Goal: Transaction & Acquisition: Purchase product/service

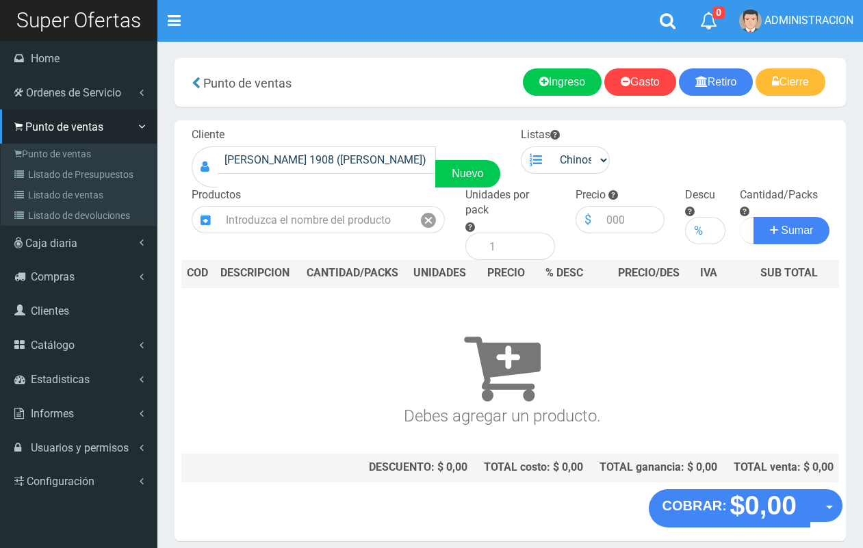
scroll to position [41, 0]
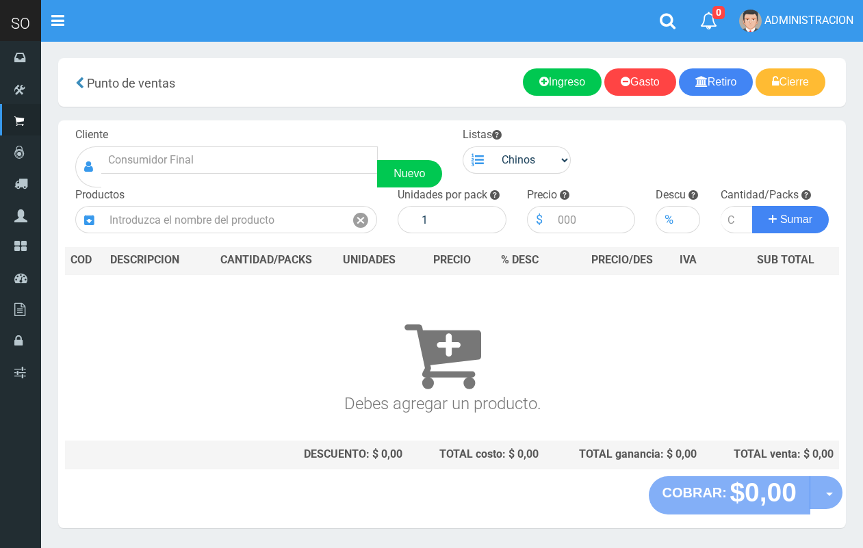
scroll to position [36, 0]
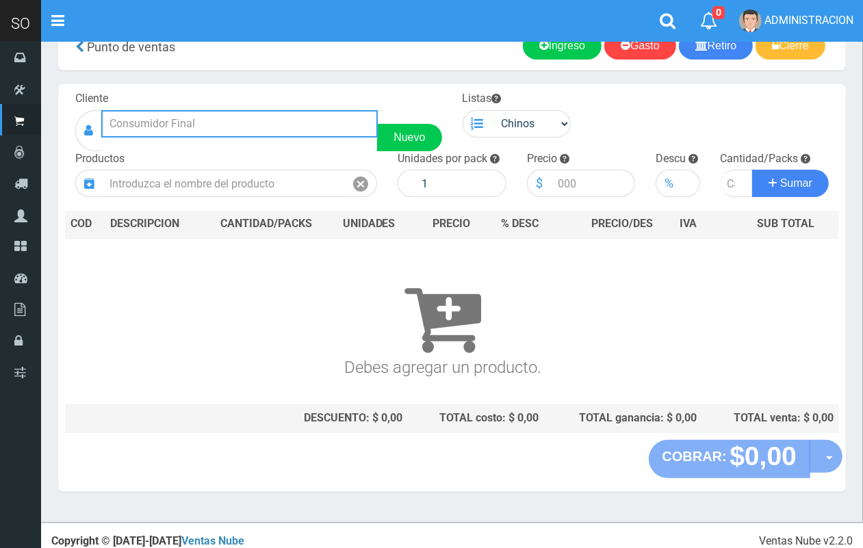
click at [224, 127] on input "text" at bounding box center [239, 123] width 276 height 27
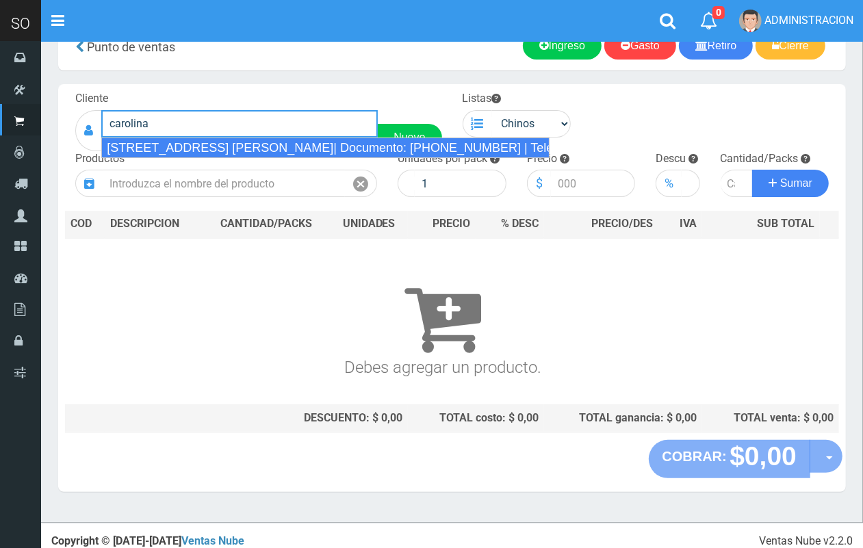
drag, startPoint x: 248, startPoint y: 146, endPoint x: 304, endPoint y: 145, distance: 56.8
click at [250, 146] on div "CALLE 32 y 41 (CAROLINA) MERCEDES| Documento: 654965196 | Teléfono:" at bounding box center [325, 148] width 448 height 21
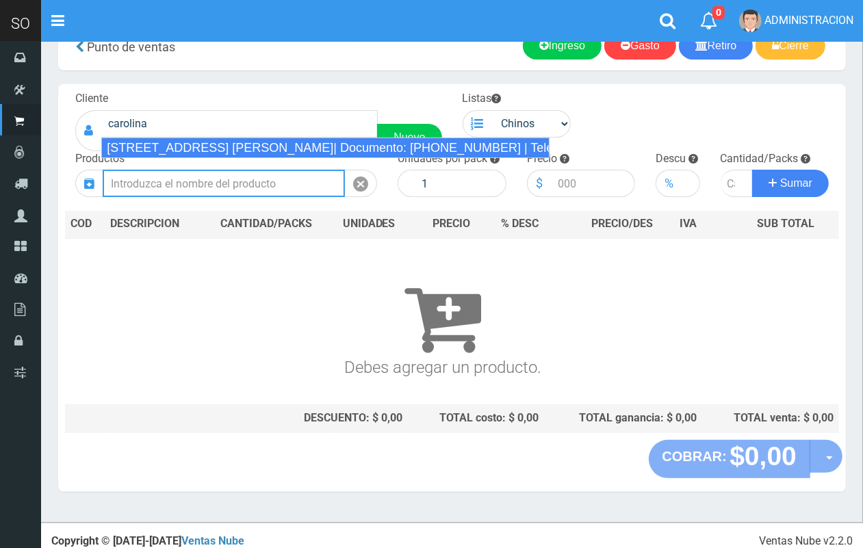
type input "CALLE 32 y 41 (CAROLINA) MERCEDES| Documento: 654965196 | Teléfono:"
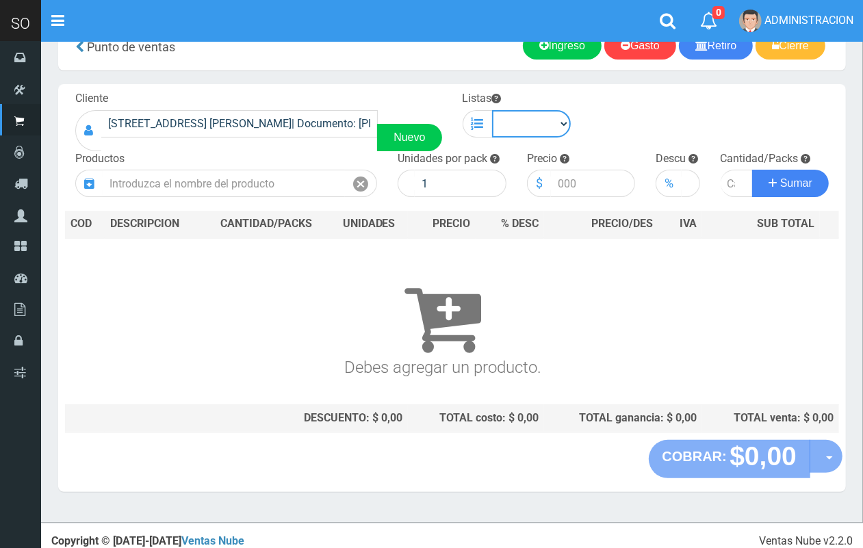
drag, startPoint x: 524, startPoint y: 117, endPoint x: 534, endPoint y: 132, distance: 17.8
click at [524, 117] on select "Chinos . ." at bounding box center [531, 123] width 79 height 27
select select "1"
click at [492, 110] on select "Chinos . ." at bounding box center [531, 123] width 79 height 27
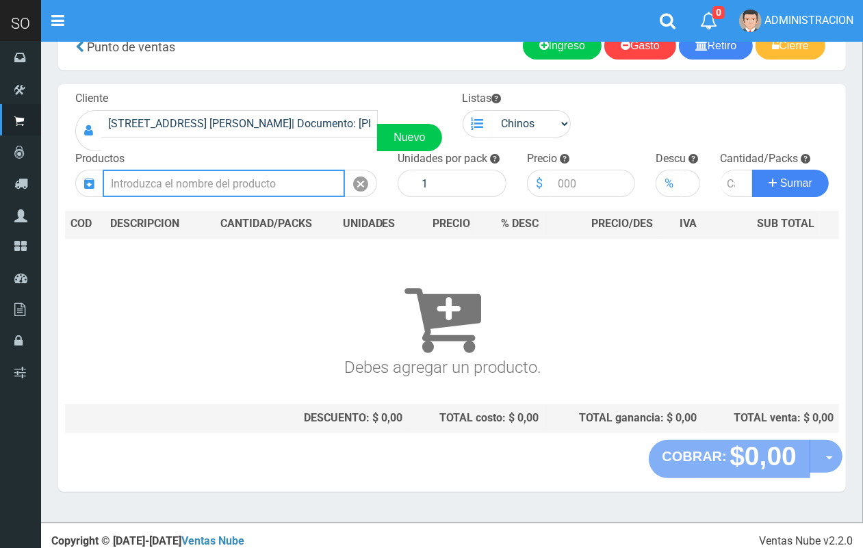
click at [264, 185] on input "text" at bounding box center [224, 183] width 242 height 27
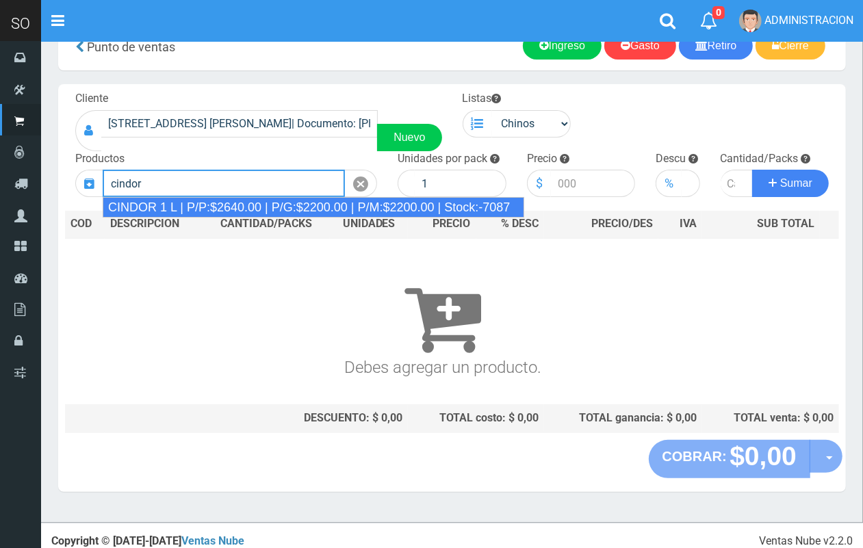
click at [252, 202] on div "CINDOR 1 L | P/P:$2640.00 | P/G:$2200.00 | P/M:$2200.00 | Stock:-7087" at bounding box center [313, 207] width 421 height 21
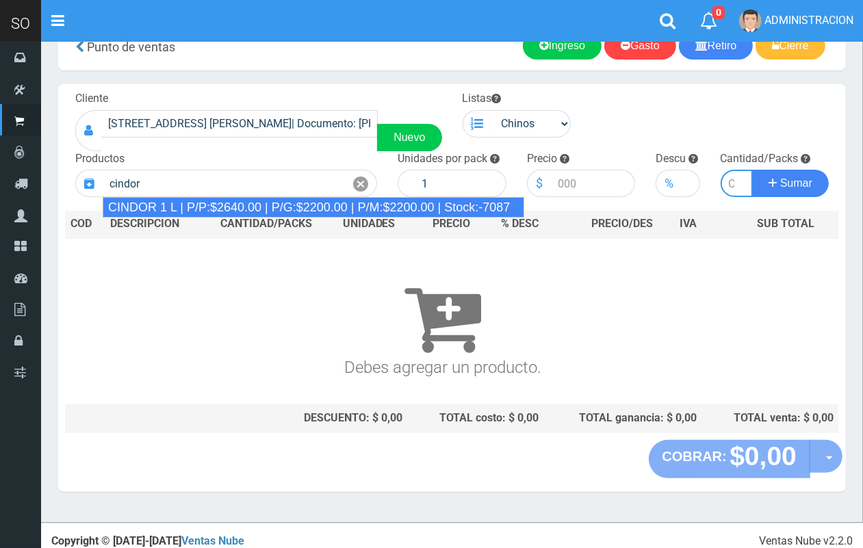
type input "CINDOR 1 L | P/P:$2640.00 | P/G:$2200.00 | P/M:$2200.00 | Stock:-7087"
type input "12"
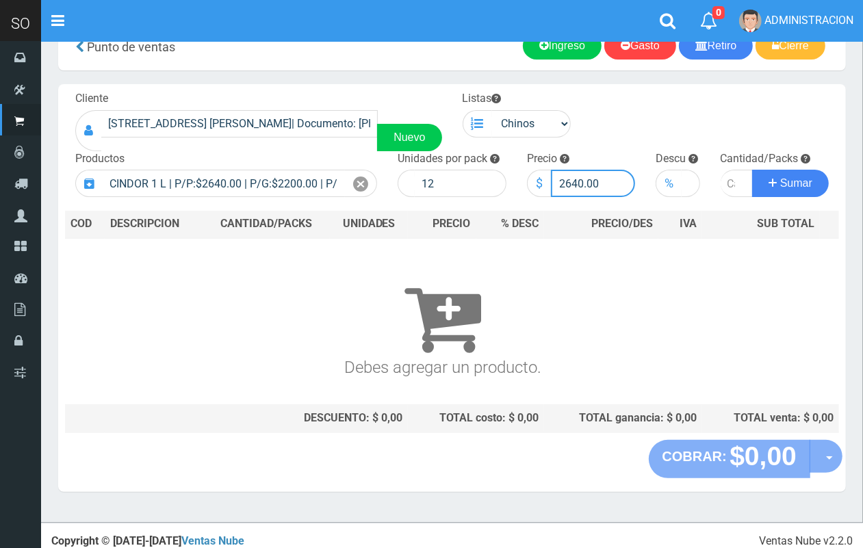
drag, startPoint x: 581, startPoint y: 181, endPoint x: 565, endPoint y: 179, distance: 16.5
click at [565, 179] on input "2640.00" at bounding box center [593, 183] width 85 height 27
type input "2500.00"
click at [726, 178] on input "number" at bounding box center [736, 183] width 33 height 27
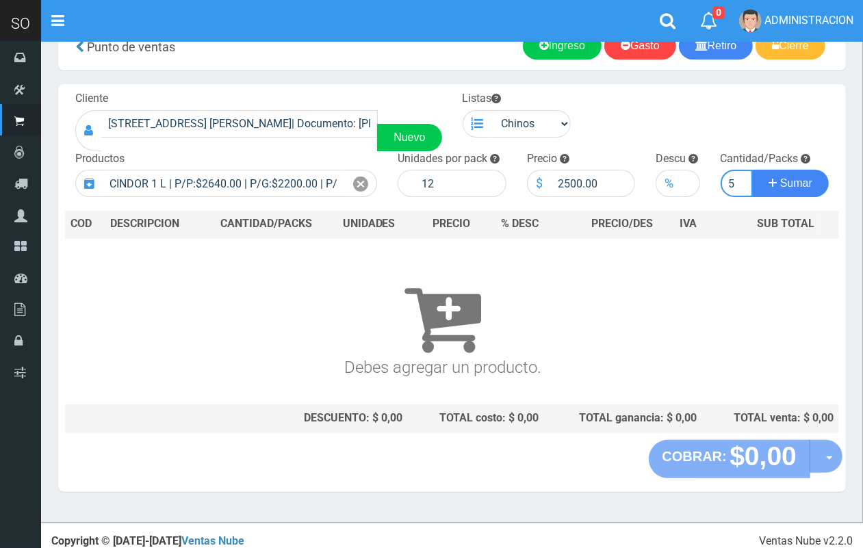
type input "5"
click at [752, 170] on button "Sumar" at bounding box center [790, 183] width 77 height 27
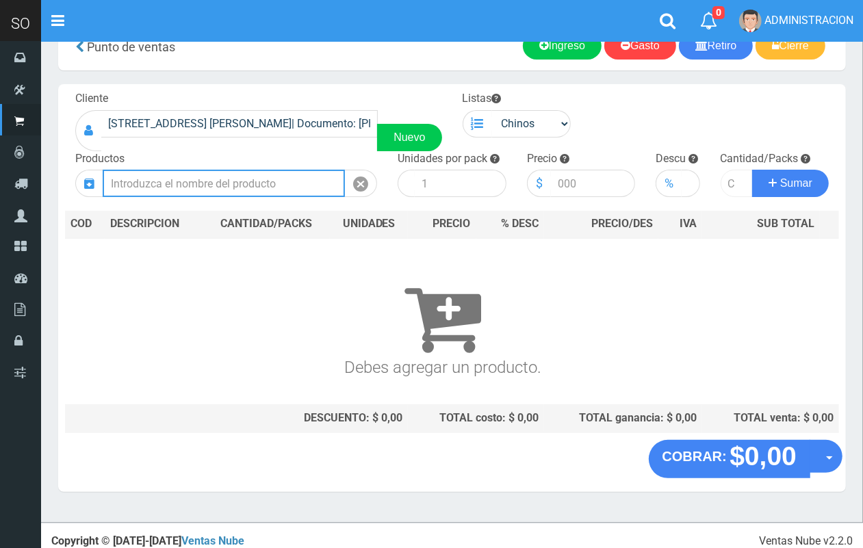
scroll to position [0, 0]
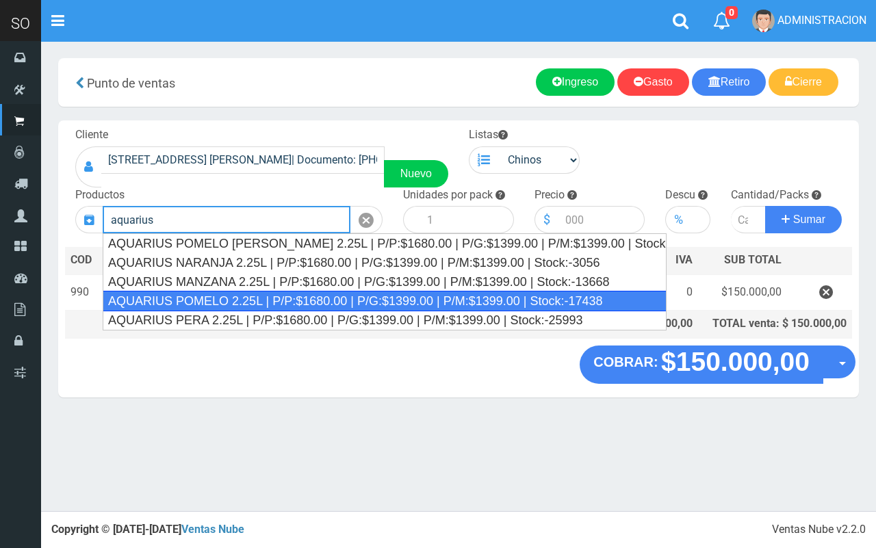
click at [269, 302] on div "AQUARIUS POMELO 2.25L | P/P:$1680.00 | P/G:$1399.00 | P/M:$1399.00 | Stock:-174…" at bounding box center [385, 301] width 564 height 21
type input "AQUARIUS POMELO 2.25L | P/P:$1680.00 | P/G:$1399.00 | P/M:$1399.00 | Stock:-174…"
type input "6"
type input "1680.00"
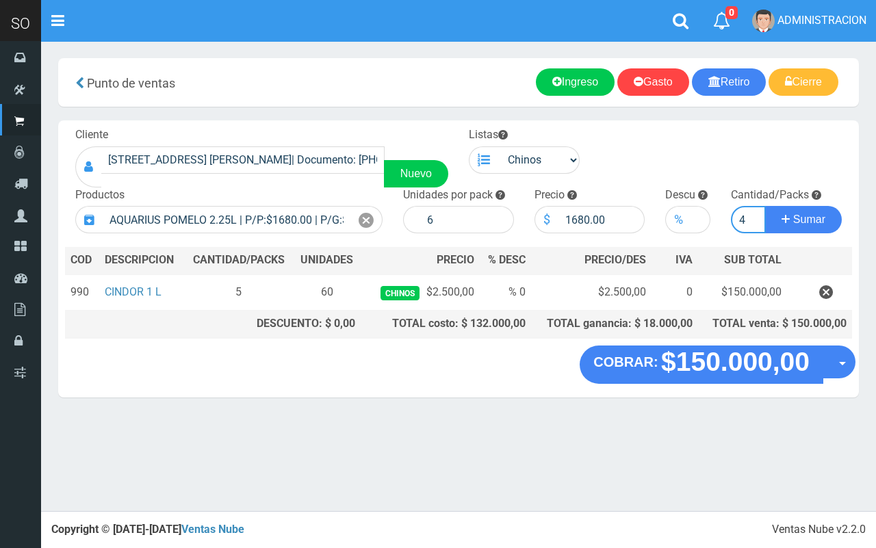
type input "4"
click at [765, 206] on button "Sumar" at bounding box center [803, 219] width 77 height 27
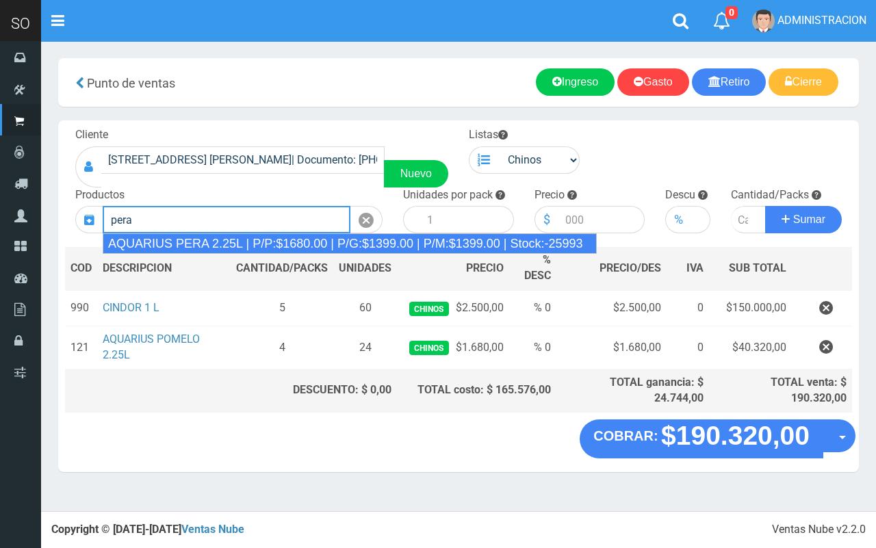
click at [488, 238] on div "AQUARIUS PERA 2.25L | P/P:$1680.00 | P/G:$1399.00 | P/M:$1399.00 | Stock:-25993" at bounding box center [350, 243] width 494 height 21
type input "AQUARIUS PERA 2.25L | P/P:$1680.00 | P/G:$1399.00 | P/M:$1399.00 | Stock:-25993"
type input "6"
type input "1680.00"
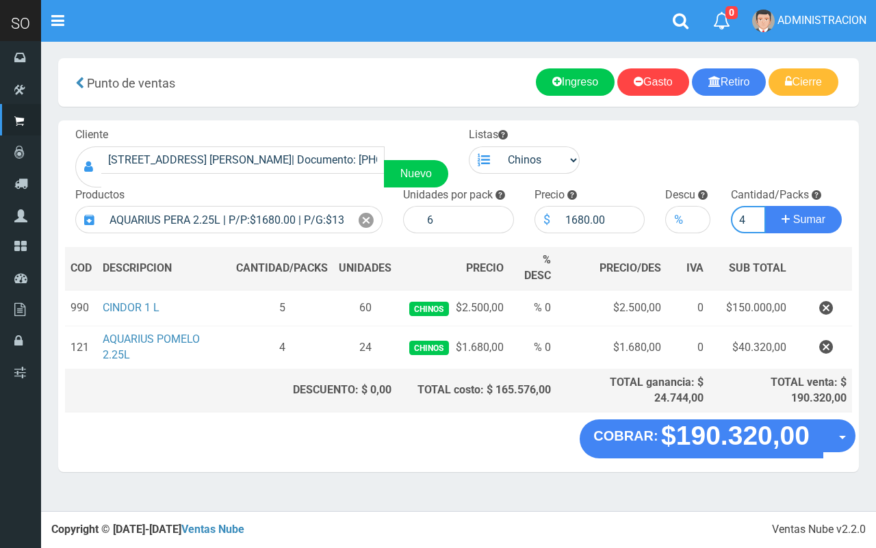
type input "4"
click at [765, 206] on button "Sumar" at bounding box center [803, 219] width 77 height 27
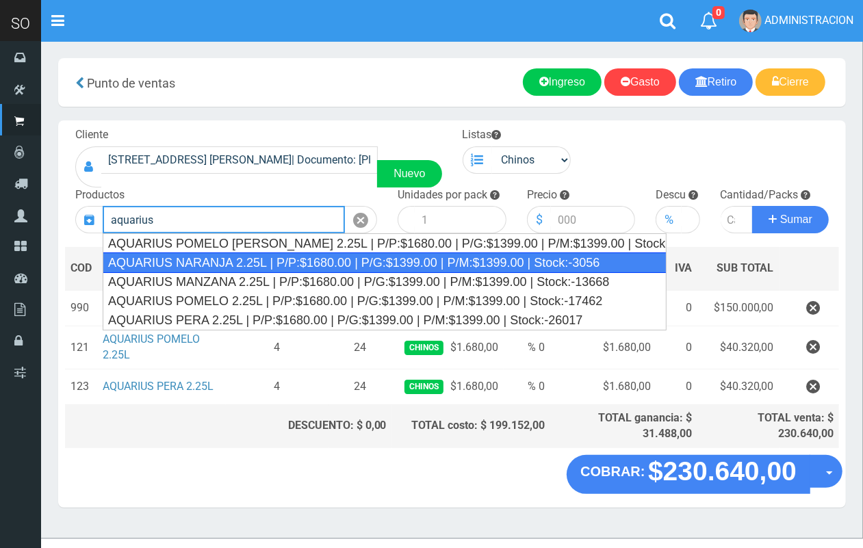
click at [275, 261] on div "AQUARIUS NARANJA 2.25L | P/P:$1680.00 | P/G:$1399.00 | P/M:$1399.00 | Stock:-30…" at bounding box center [385, 262] width 564 height 21
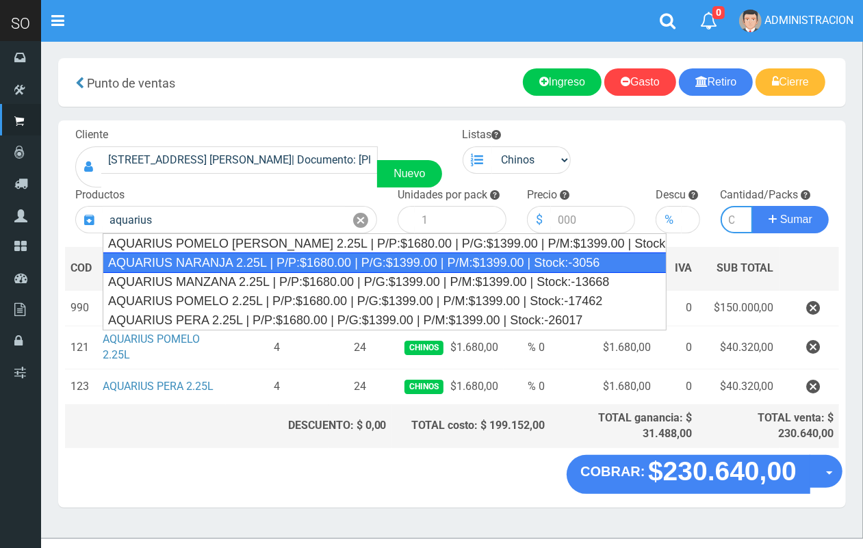
type input "AQUARIUS NARANJA 2.25L | P/P:$1680.00 | P/G:$1399.00 | P/M:$1399.00 | Stock:-30…"
type input "6"
type input "1680.00"
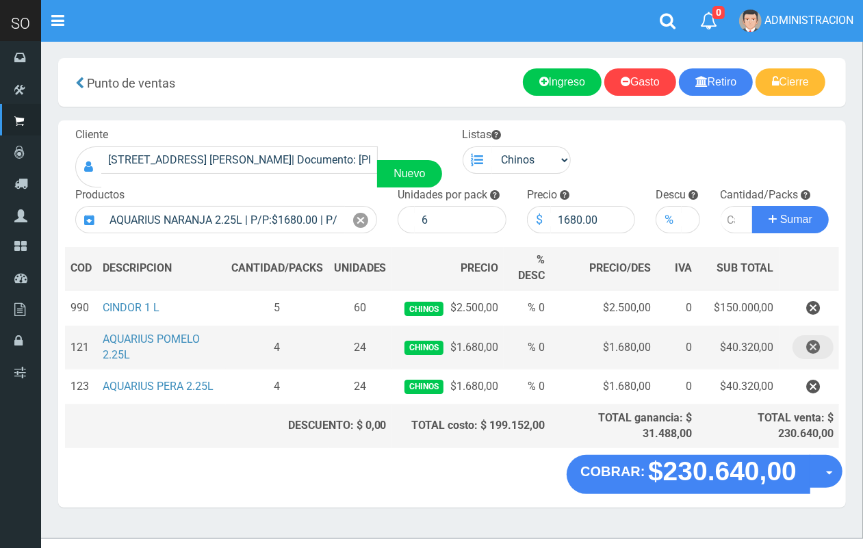
click at [814, 352] on icon "button" at bounding box center [813, 347] width 14 height 24
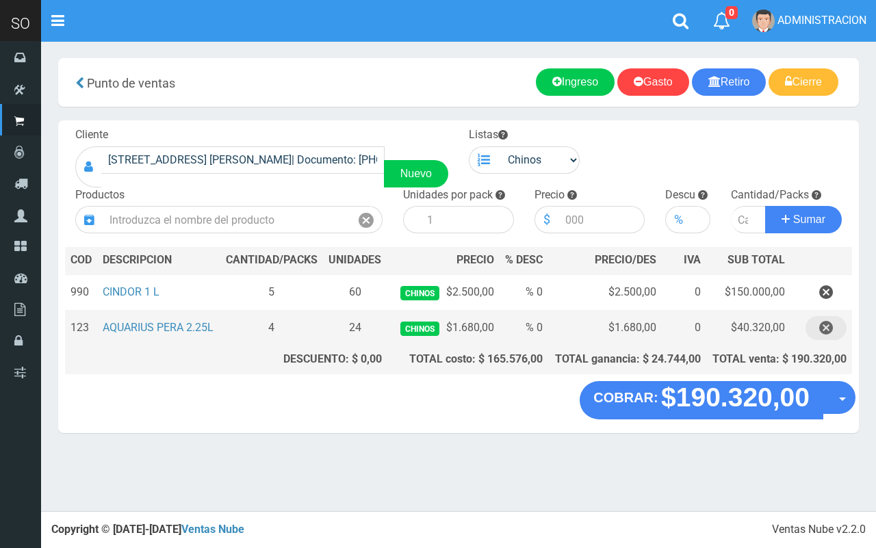
click at [828, 327] on icon "button" at bounding box center [826, 328] width 14 height 24
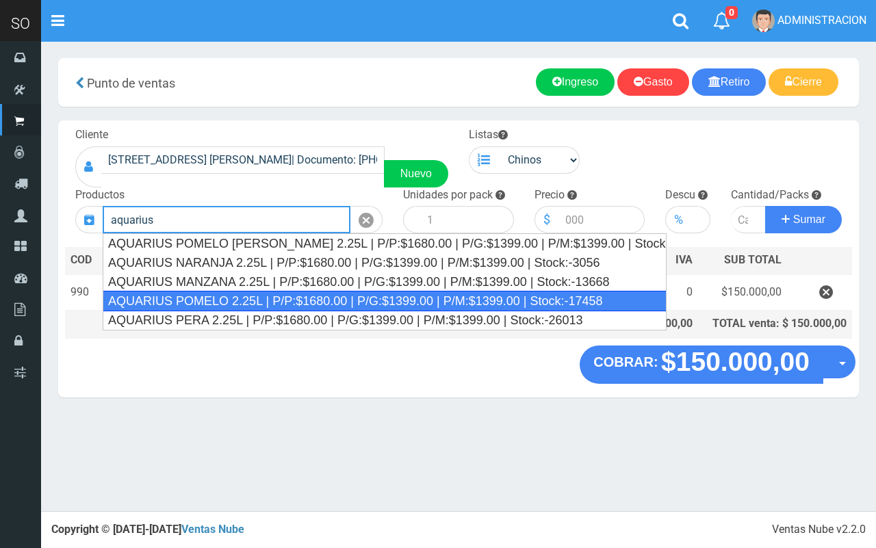
click at [269, 298] on div "AQUARIUS POMELO 2.25L | P/P:$1680.00 | P/G:$1399.00 | P/M:$1399.00 | Stock:-174…" at bounding box center [385, 301] width 564 height 21
type input "AQUARIUS POMELO 2.25L | P/P:$1680.00 | P/G:$1399.00 | P/M:$1399.00 | Stock:-174…"
type input "6"
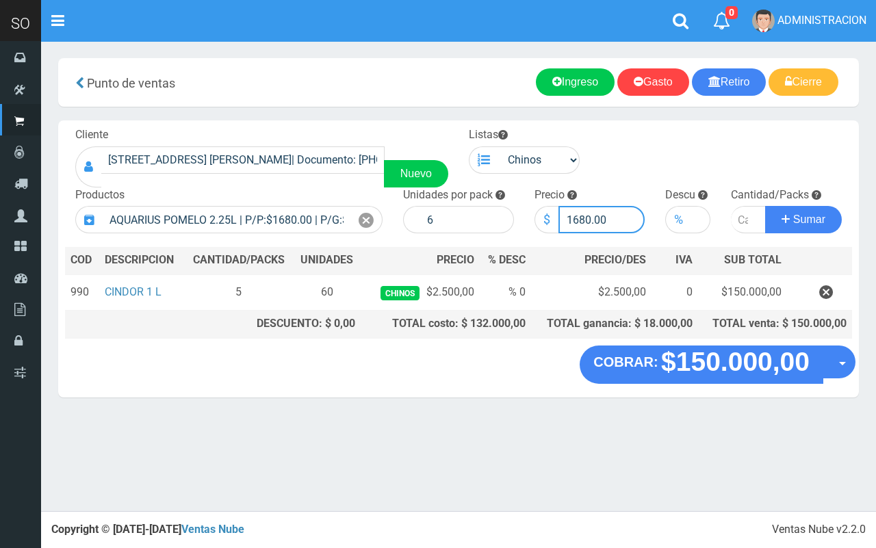
click at [585, 220] on input "1680.00" at bounding box center [601, 219] width 87 height 27
type input "1670.00"
click at [739, 221] on input "number" at bounding box center [748, 219] width 35 height 27
type input "4"
click at [765, 206] on button "Sumar" at bounding box center [803, 219] width 77 height 27
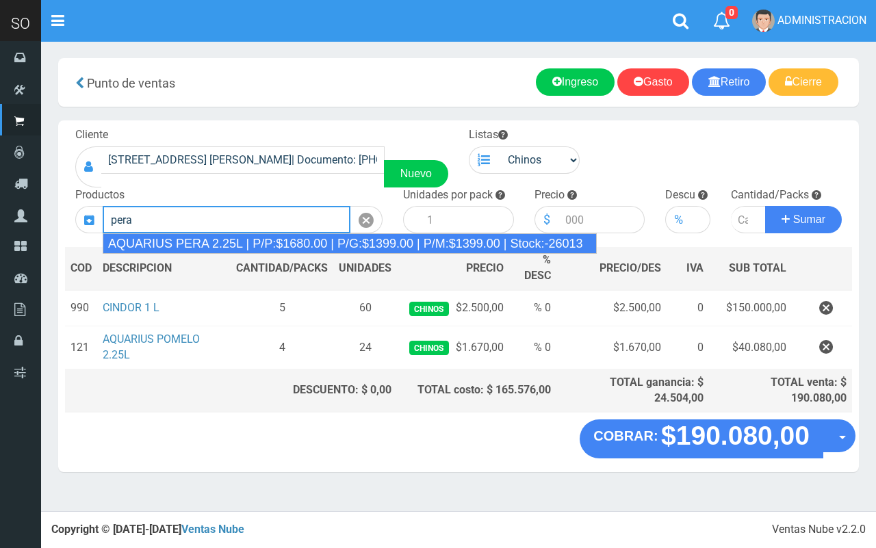
click at [528, 245] on div "AQUARIUS PERA 2.25L | P/P:$1680.00 | P/G:$1399.00 | P/M:$1399.00 | Stock:-26013" at bounding box center [350, 243] width 494 height 21
type input "AQUARIUS PERA 2.25L | P/P:$1680.00 | P/G:$1399.00 | P/M:$1399.00 | Stock:-26013"
type input "6"
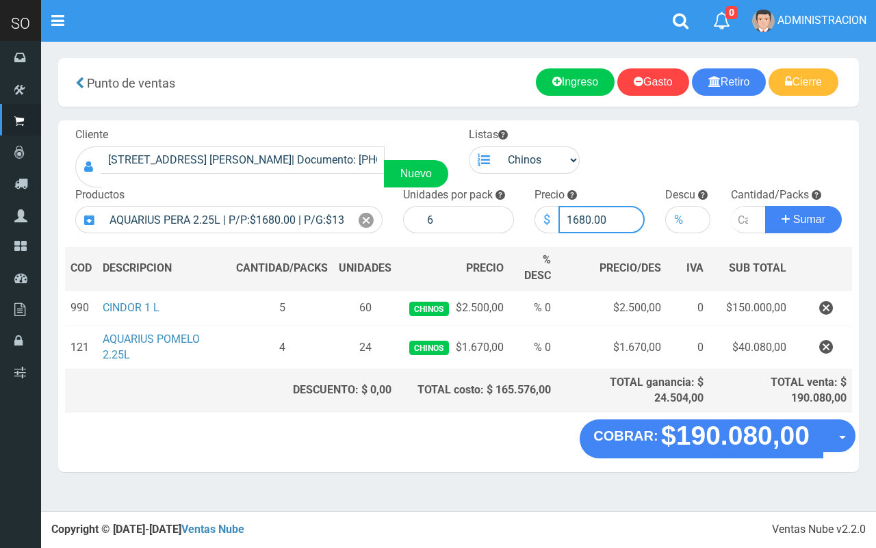
click at [586, 220] on input "1680.00" at bounding box center [601, 219] width 87 height 27
type input "1670.00"
click at [749, 223] on input "-1" at bounding box center [748, 219] width 35 height 27
click at [750, 218] on input "0" at bounding box center [748, 219] width 35 height 27
click at [750, 218] on input "1" at bounding box center [748, 219] width 35 height 27
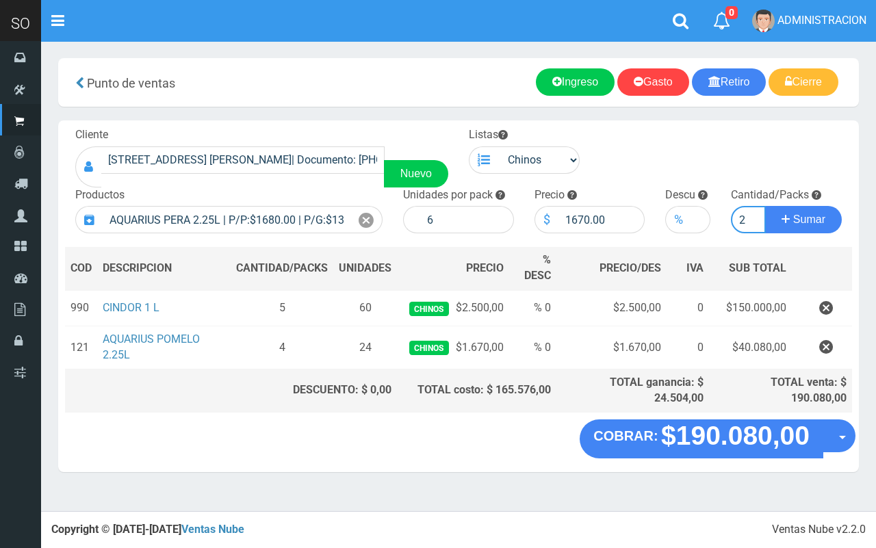
click at [750, 218] on input "2" at bounding box center [748, 219] width 35 height 27
click at [750, 218] on input "3" at bounding box center [748, 219] width 35 height 27
type input "4"
click at [750, 218] on input "4" at bounding box center [748, 219] width 35 height 27
click at [831, 220] on button "Sumar" at bounding box center [803, 219] width 77 height 27
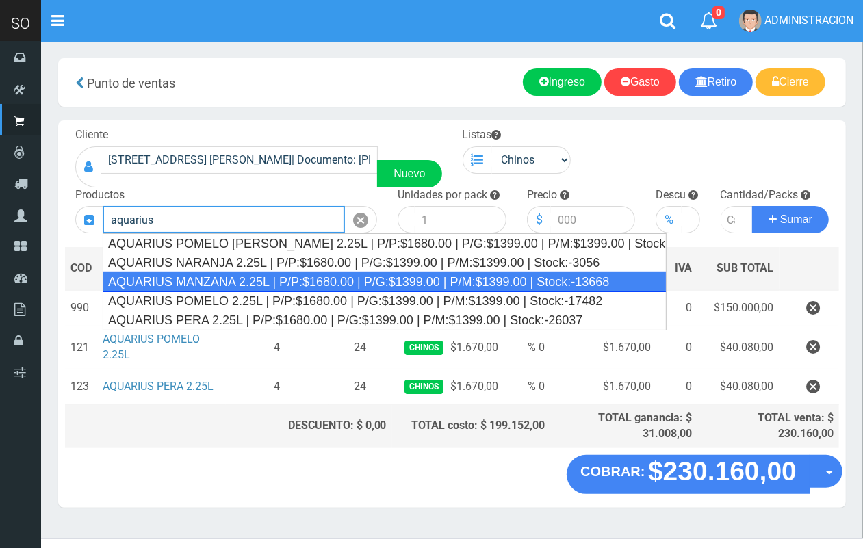
drag, startPoint x: 222, startPoint y: 280, endPoint x: 235, endPoint y: 137, distance: 144.2
click at [221, 281] on div "AQUARIUS MANZANA 2.25L | P/P:$1680.00 | P/G:$1399.00 | P/M:$1399.00 | Stock:-13…" at bounding box center [385, 282] width 564 height 21
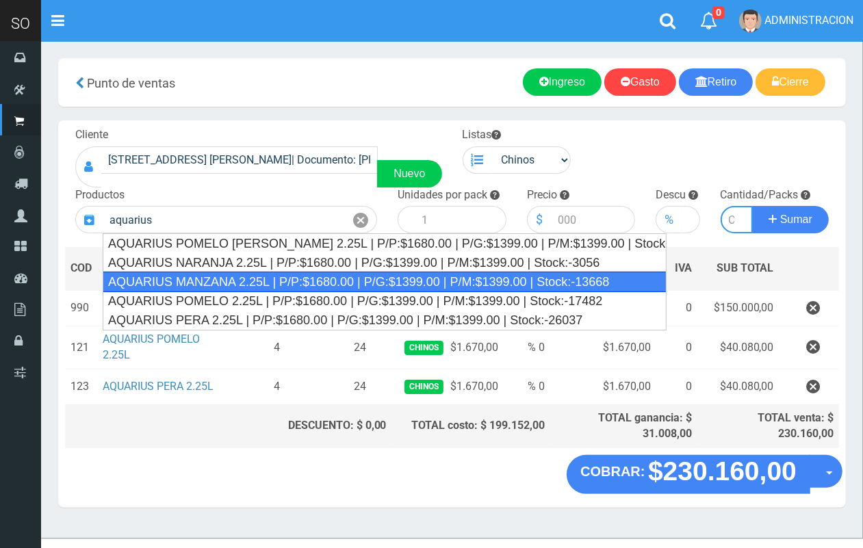
type input "AQUARIUS MANZANA 2.25L | P/P:$1680.00 | P/G:$1399.00 | P/M:$1399.00 | Stock:-13…"
type input "6"
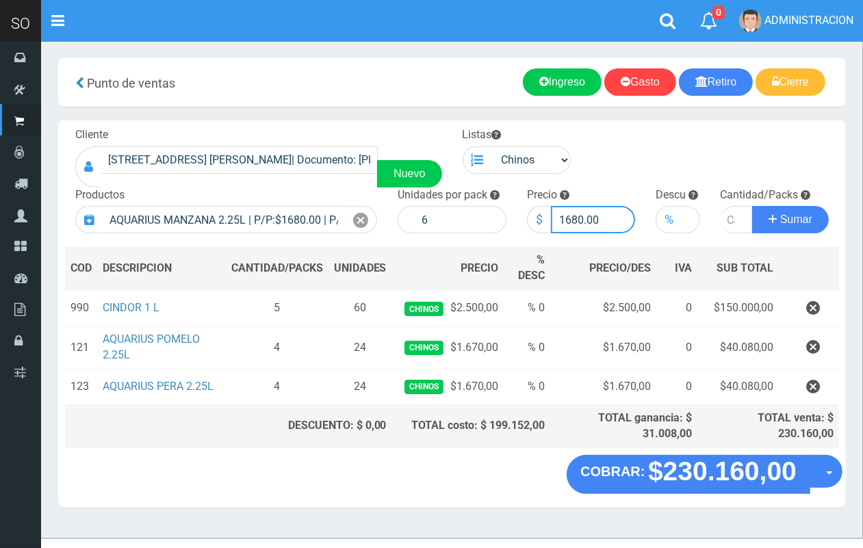
click at [576, 212] on input "1680.00" at bounding box center [593, 219] width 85 height 27
type input "1670.00"
click at [726, 224] on input "number" at bounding box center [736, 219] width 33 height 27
type input "4"
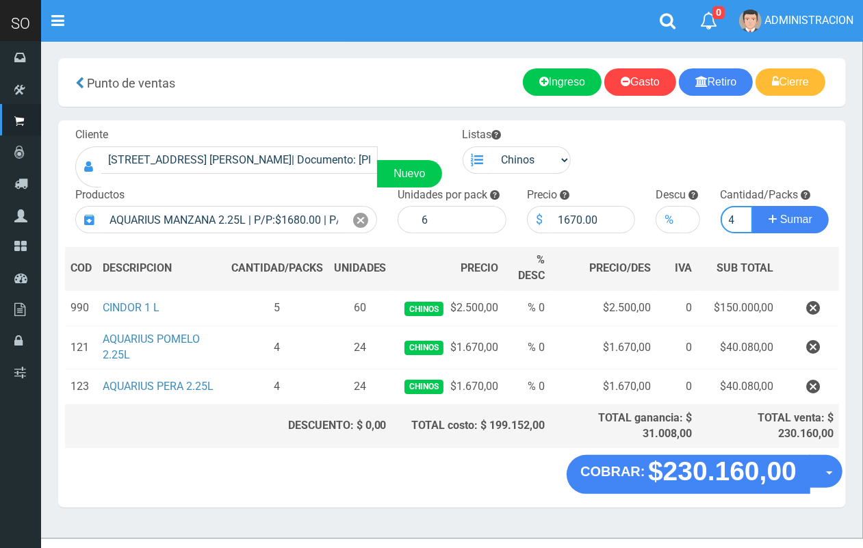
click at [752, 206] on button "Sumar" at bounding box center [790, 219] width 77 height 27
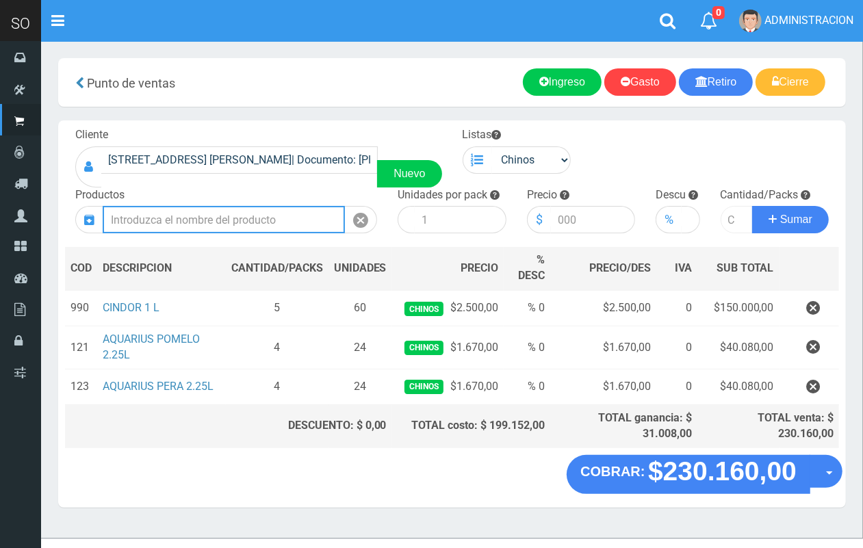
scroll to position [0, 0]
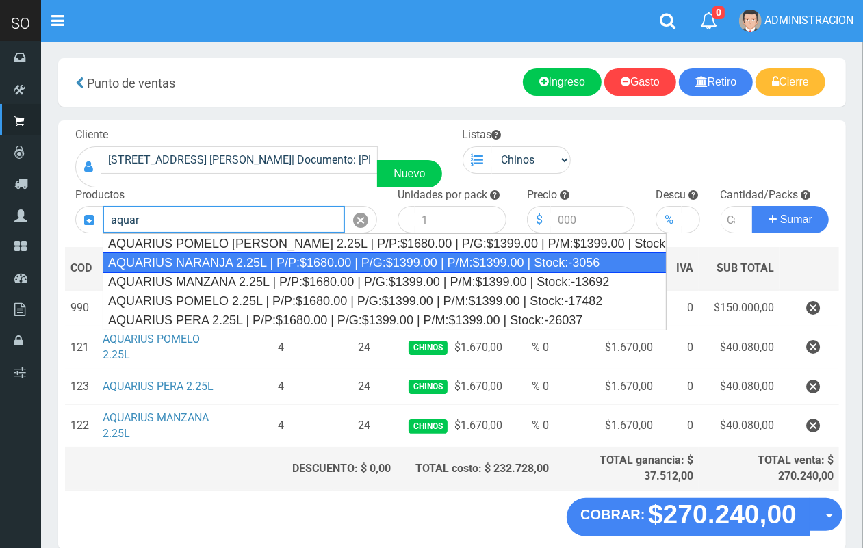
click at [424, 271] on div "AQUARIUS NARANJA 2.25L | P/P:$1680.00 | P/G:$1399.00 | P/M:$1399.00 | Stock:-30…" at bounding box center [385, 262] width 564 height 21
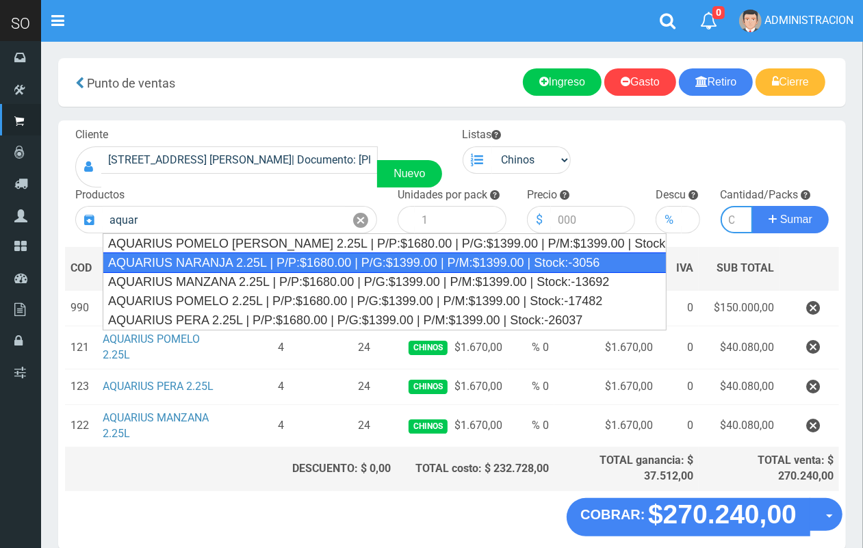
type input "AQUARIUS NARANJA 2.25L | P/P:$1680.00 | P/G:$1399.00 | P/M:$1399.00 | Stock:-30…"
type input "6"
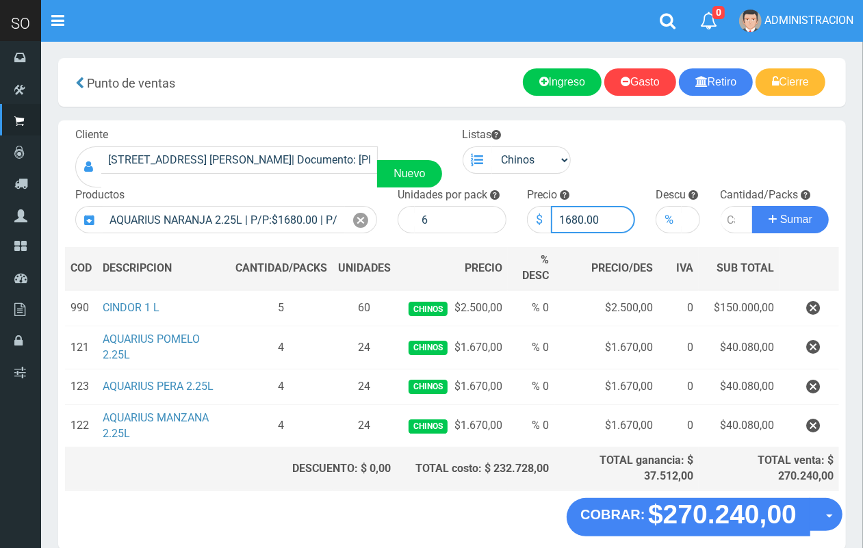
click at [578, 220] on input "1680.00" at bounding box center [593, 219] width 85 height 27
type input "1670.00"
click at [726, 220] on input "number" at bounding box center [736, 219] width 33 height 27
type input "2"
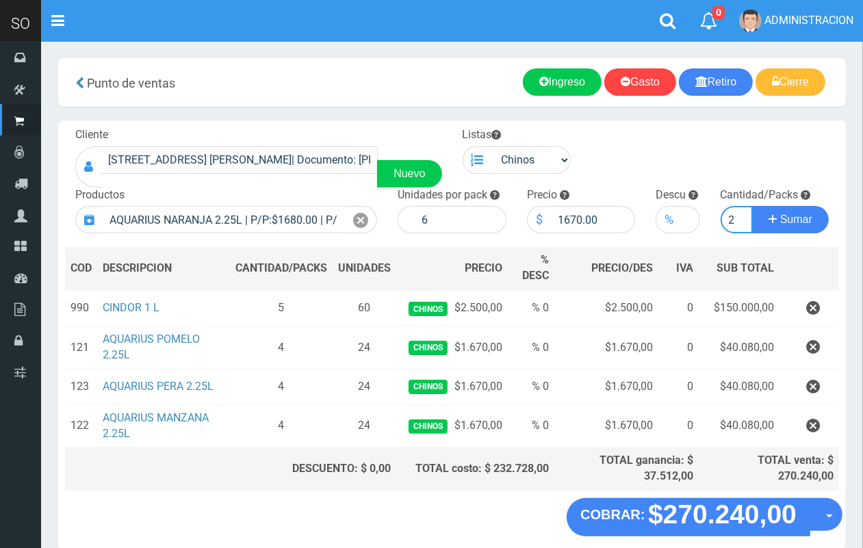
click at [752, 206] on button "Sumar" at bounding box center [790, 219] width 77 height 27
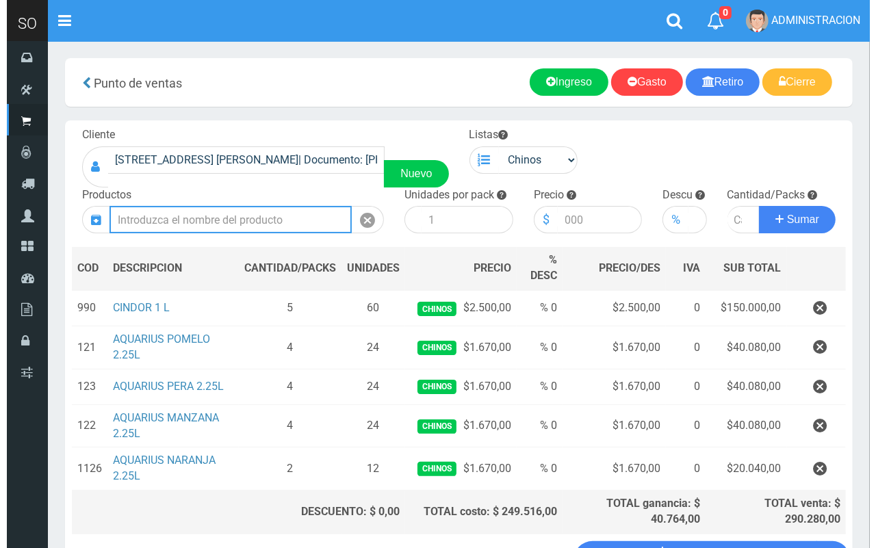
scroll to position [107, 0]
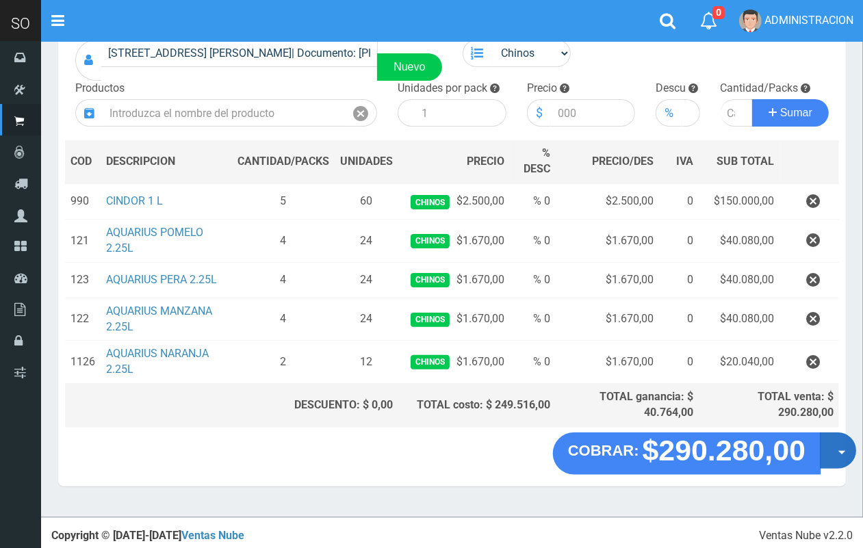
click at [842, 454] on button "Opciones" at bounding box center [838, 450] width 36 height 36
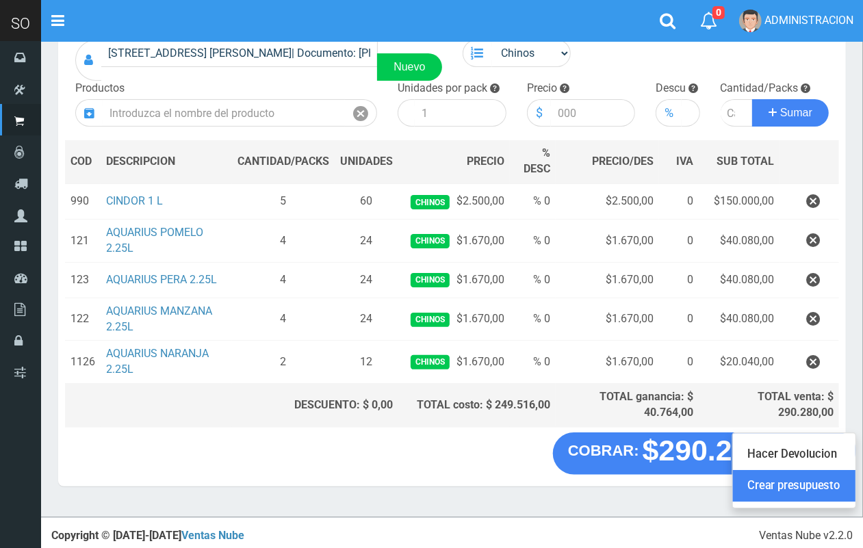
click at [833, 486] on link "Crear presupuesto" at bounding box center [794, 485] width 122 height 31
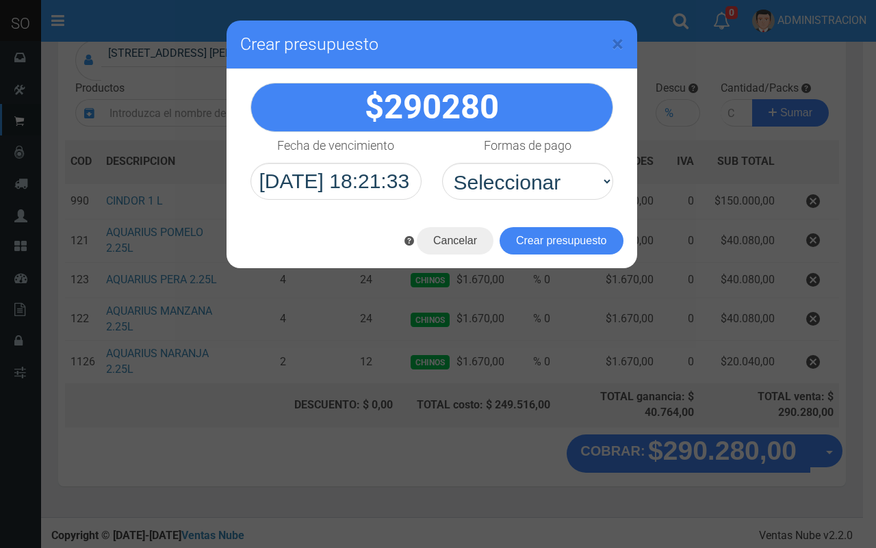
click at [588, 192] on select "Seleccionar Efectivo Tarjeta de Crédito Depósito Débito" at bounding box center [527, 181] width 171 height 37
select select "Efectivo"
click at [442, 163] on select "Seleccionar Efectivo Tarjeta de Crédito Depósito Débito" at bounding box center [527, 181] width 171 height 37
click at [586, 239] on button "Crear presupuesto" at bounding box center [561, 240] width 124 height 27
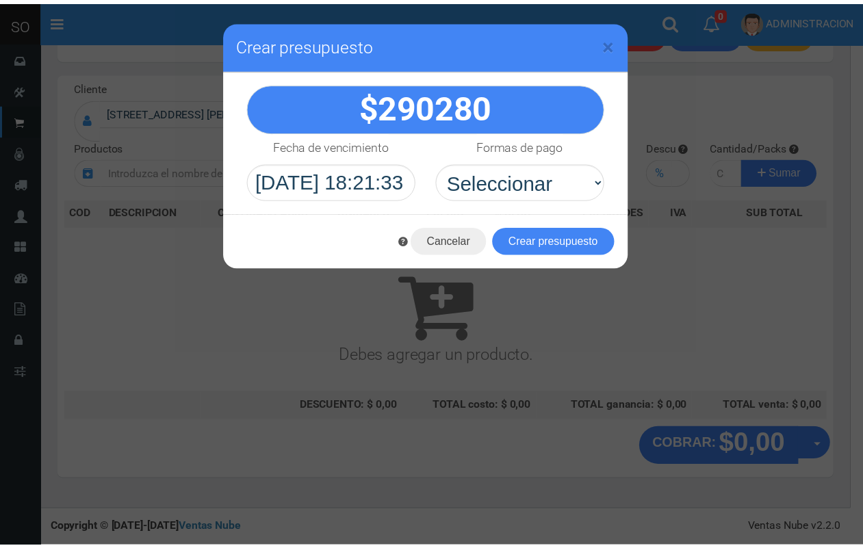
scroll to position [41, 0]
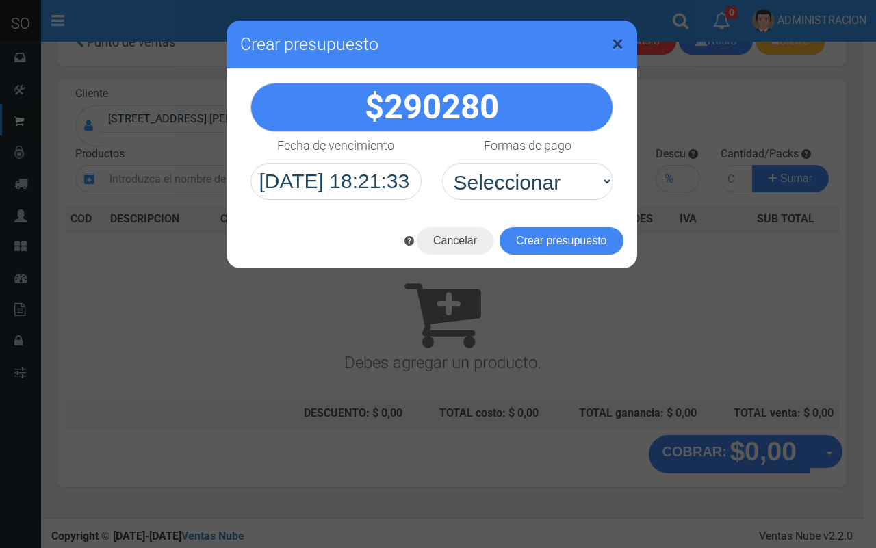
click at [618, 42] on span "×" at bounding box center [618, 44] width 12 height 26
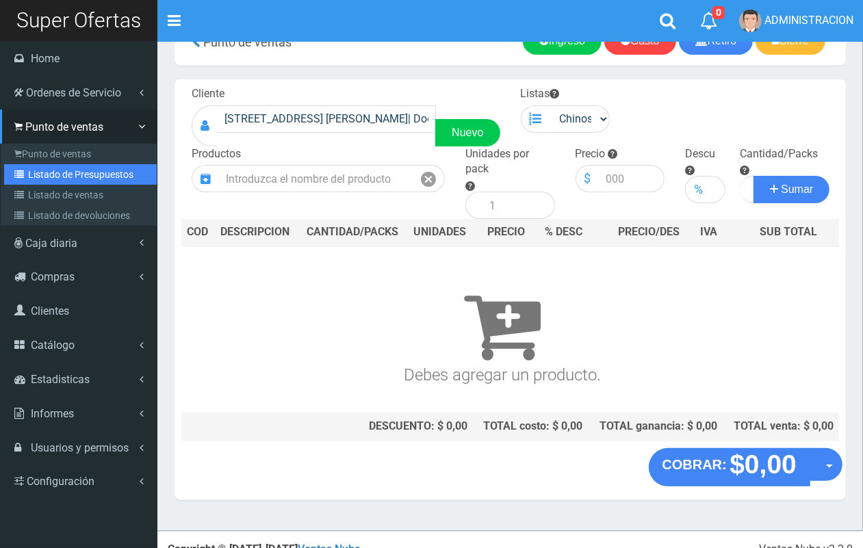
drag, startPoint x: 56, startPoint y: 178, endPoint x: 96, endPoint y: 172, distance: 40.8
click at [57, 175] on link "Listado de Presupuestos" at bounding box center [80, 174] width 153 height 21
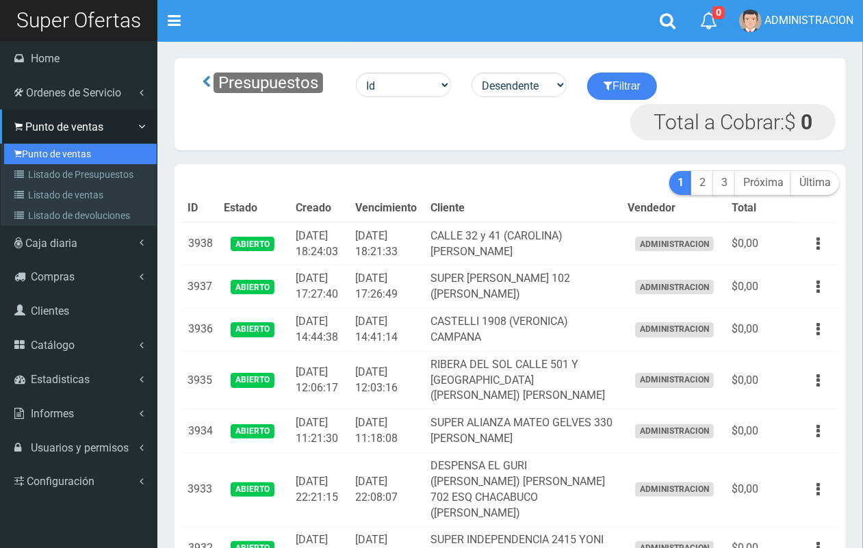
click at [19, 148] on icon at bounding box center [18, 153] width 8 height 11
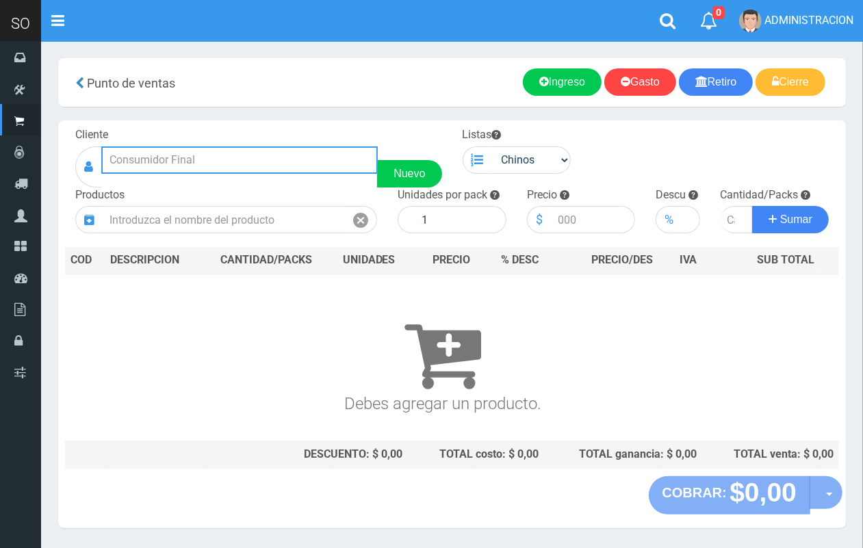
drag, startPoint x: 183, startPoint y: 152, endPoint x: 173, endPoint y: 103, distance: 50.2
click at [182, 153] on input "text" at bounding box center [239, 159] width 276 height 27
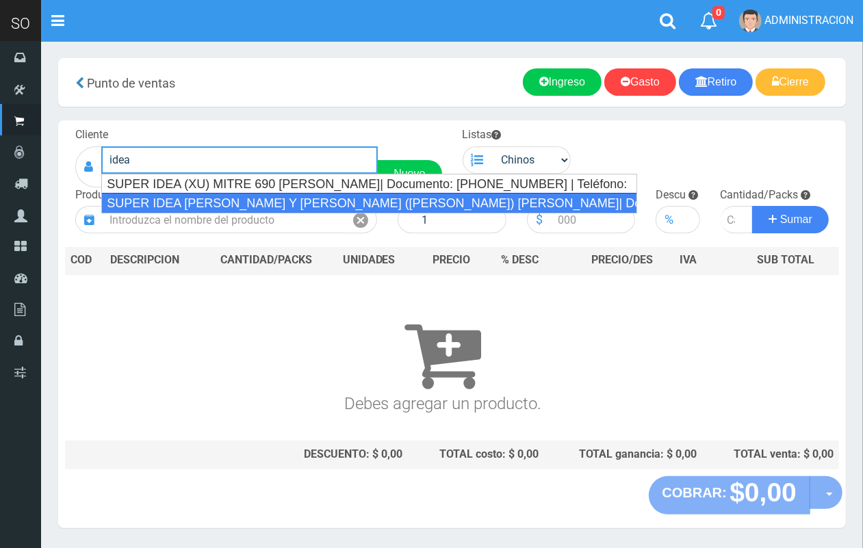
drag, startPoint x: 230, startPoint y: 205, endPoint x: 515, endPoint y: 192, distance: 285.6
click at [231, 205] on div "SUPER IDEA ITUZAINGO Y MORENO (JUAN) GILES| Documento: 251654654156 | Teléfono:" at bounding box center [369, 203] width 536 height 21
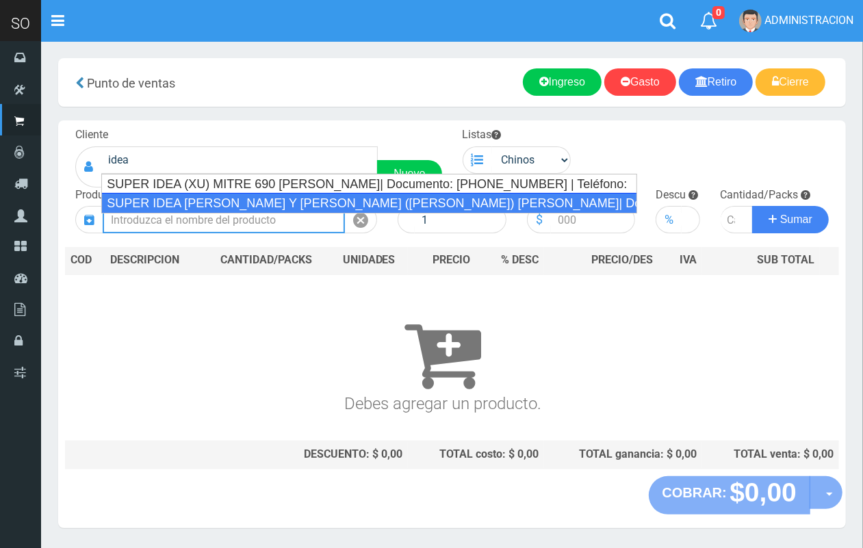
type input "SUPER IDEA ITUZAINGO Y MORENO (JUAN) GILES| Documento: 251654654156 | Teléfono:"
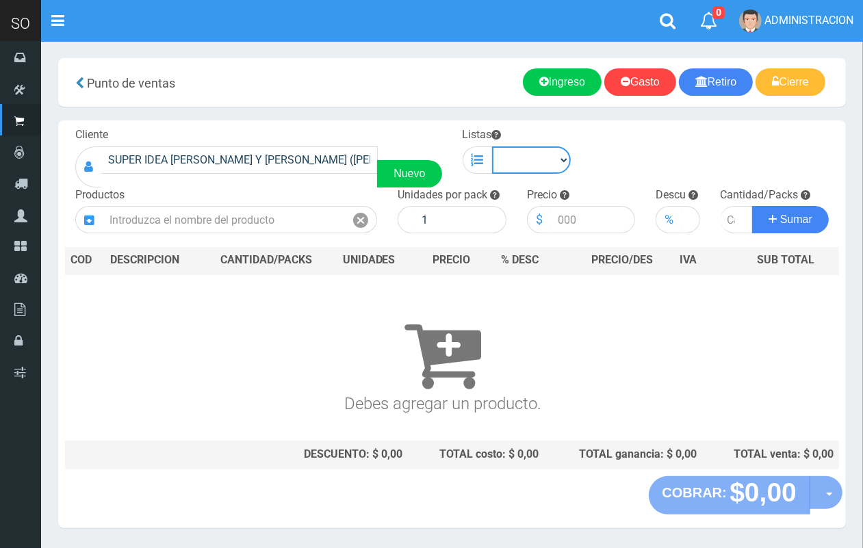
click at [534, 172] on select "Chinos . ." at bounding box center [531, 159] width 79 height 27
select select "1"
click at [492, 146] on select "Chinos . ." at bounding box center [531, 159] width 79 height 27
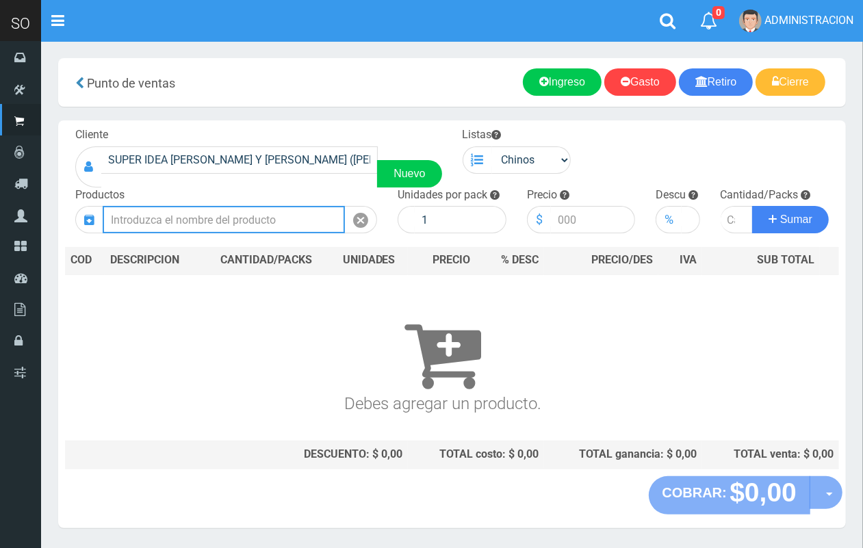
click at [288, 219] on input "text" at bounding box center [224, 219] width 242 height 27
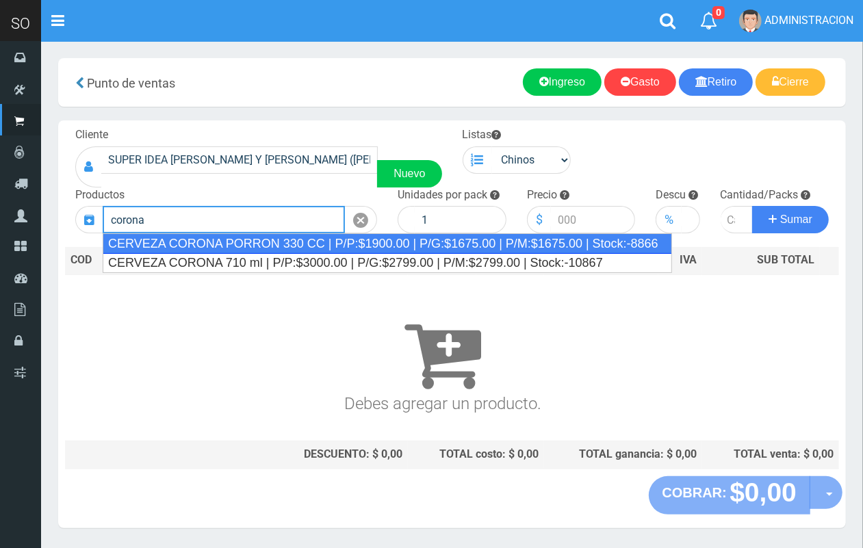
click at [276, 250] on div "CERVEZA CORONA PORRON 330 CC | P/P:$1900.00 | P/G:$1675.00 | P/M:$1675.00 | Sto…" at bounding box center [387, 243] width 569 height 21
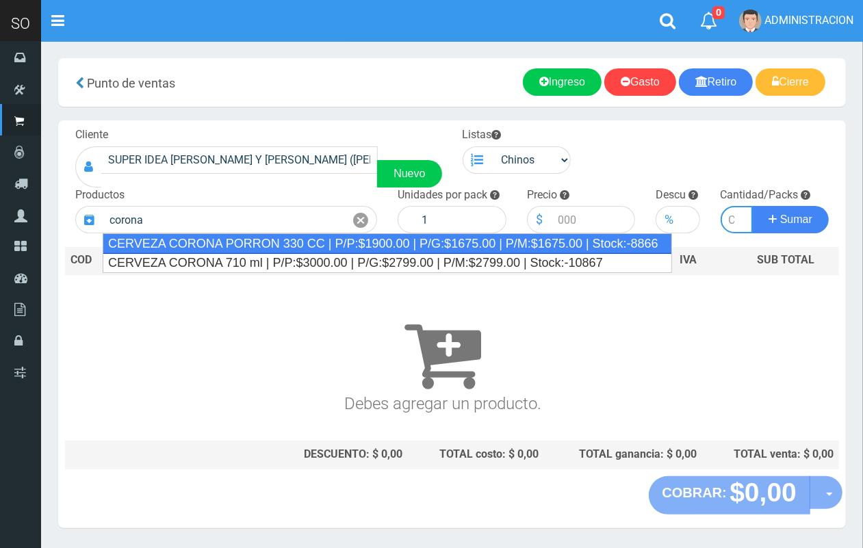
type input "CERVEZA CORONA PORRON 330 CC | P/P:$1900.00 | P/G:$1675.00 | P/M:$1675.00 | Sto…"
type input "24"
type input "1900.00"
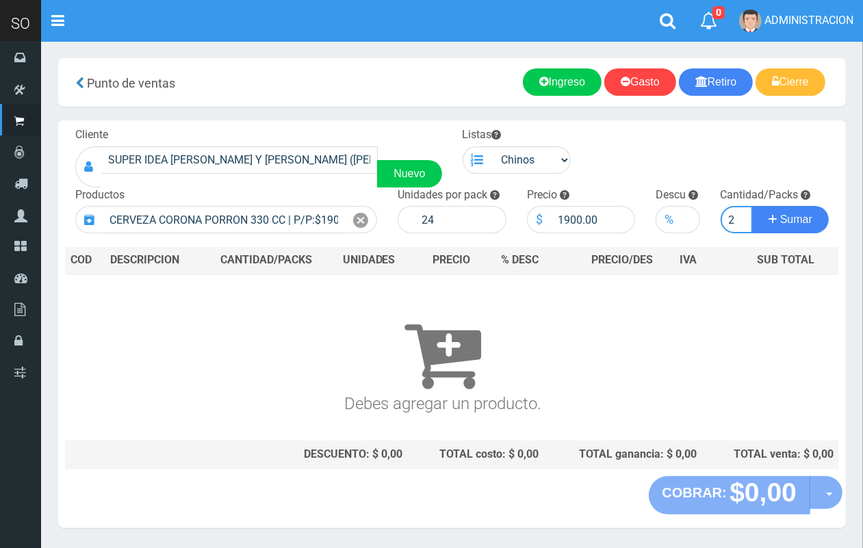
scroll to position [0, 1]
type input "2"
click at [752, 206] on button "Sumar" at bounding box center [790, 219] width 77 height 27
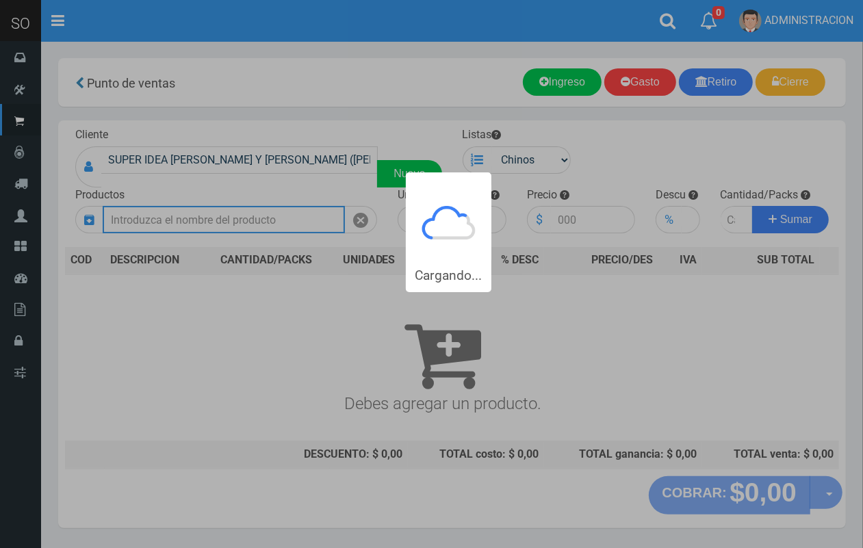
scroll to position [0, 0]
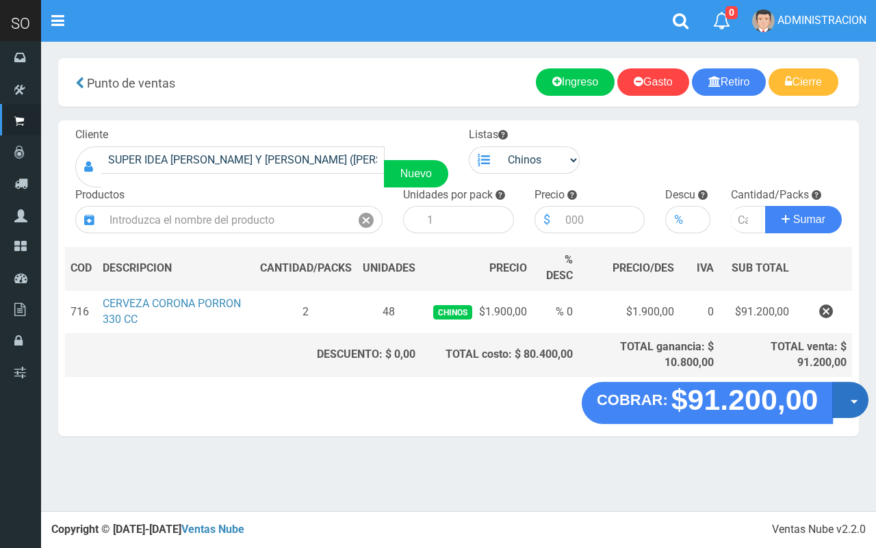
click at [849, 411] on button "Opciones" at bounding box center [850, 400] width 36 height 36
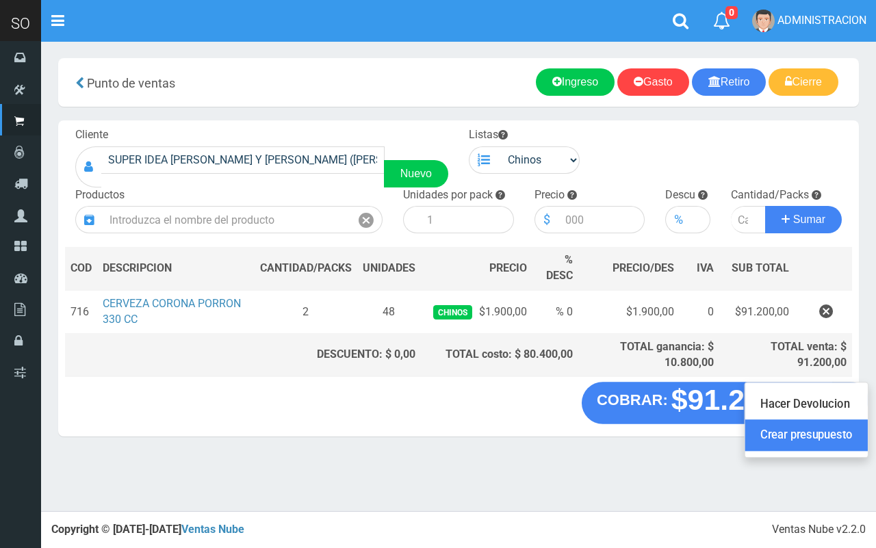
click at [836, 439] on link "Crear presupuesto" at bounding box center [806, 435] width 122 height 31
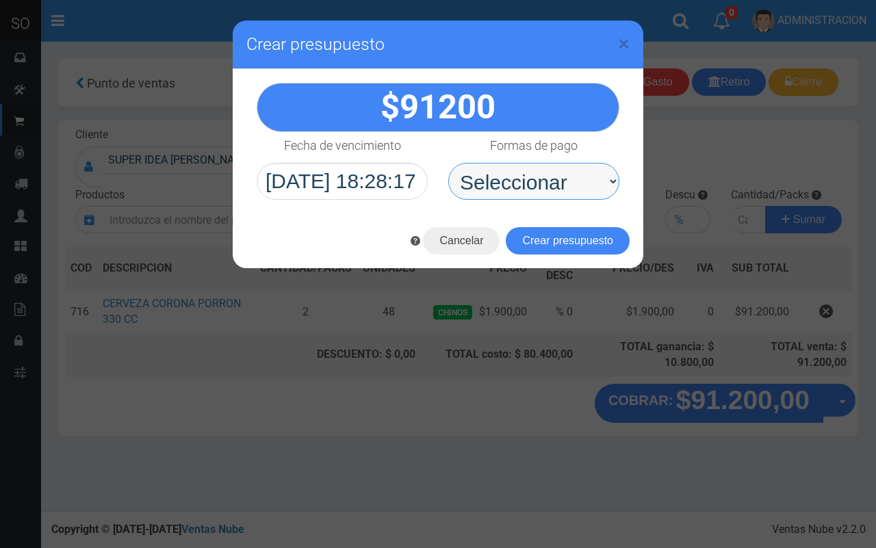
click at [551, 187] on select "Seleccionar Efectivo Tarjeta de Crédito Depósito Débito" at bounding box center [533, 181] width 171 height 37
select select "Efectivo"
click at [448, 163] on select "Seleccionar Efectivo Tarjeta de Crédito Depósito Débito" at bounding box center [533, 181] width 171 height 37
click at [536, 180] on select "Seleccionar Efectivo Tarjeta de Crédito Depósito Débito" at bounding box center [533, 181] width 171 height 37
click at [448, 163] on select "Seleccionar Efectivo Tarjeta de Crédito Depósito Débito" at bounding box center [533, 181] width 171 height 37
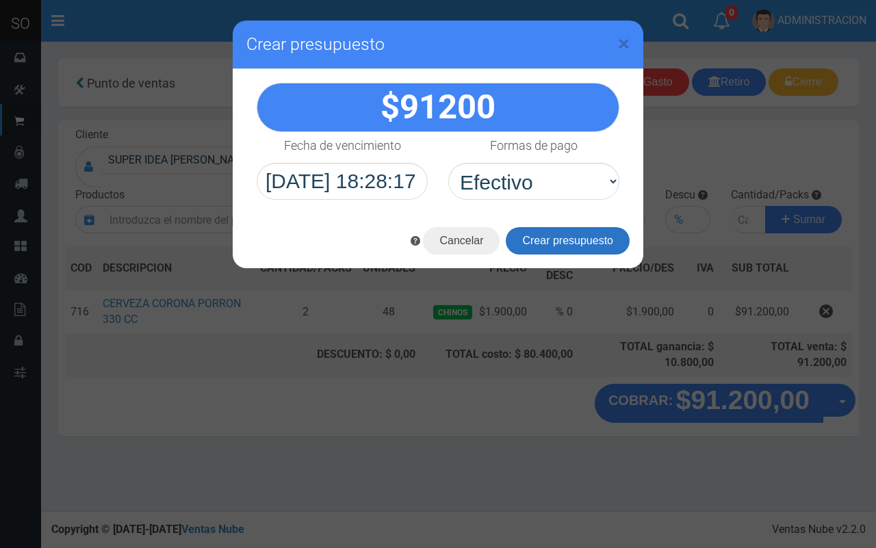
click at [535, 241] on button "Crear presupuesto" at bounding box center [568, 240] width 124 height 27
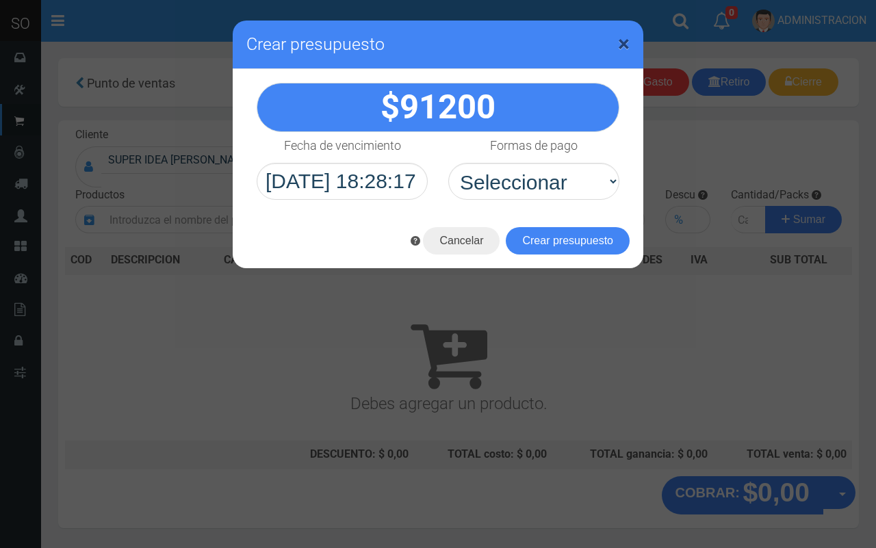
click at [621, 41] on span "×" at bounding box center [624, 44] width 12 height 26
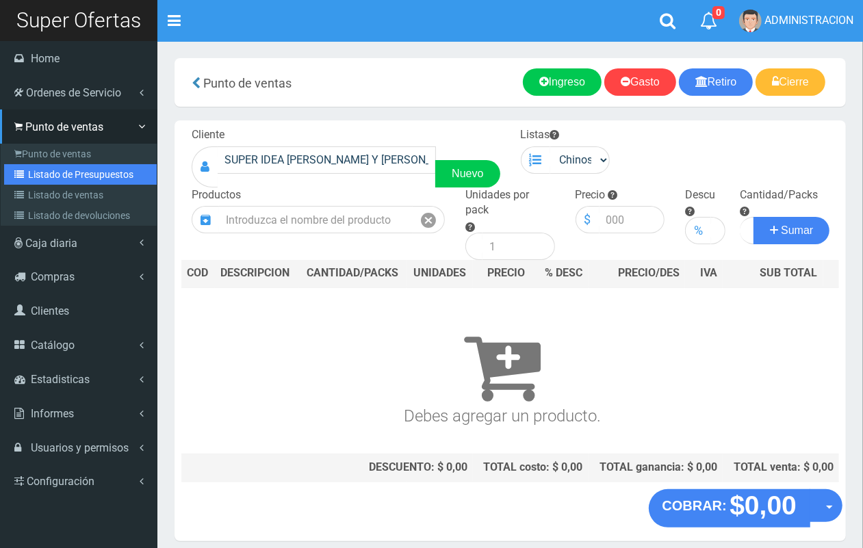
click at [49, 172] on link "Listado de Presupuestos" at bounding box center [80, 174] width 153 height 21
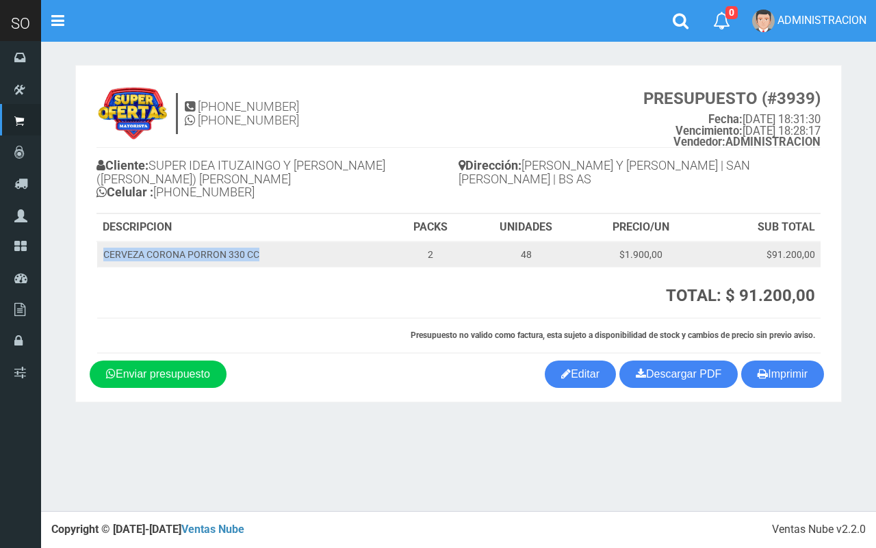
drag, startPoint x: 259, startPoint y: 241, endPoint x: 105, endPoint y: 239, distance: 153.9
click at [105, 241] on td "CERVEZA CORONA PORRON 330 CC" at bounding box center [243, 254] width 293 height 26
copy td "CERVEZA CORONA PORRON 330 CC"
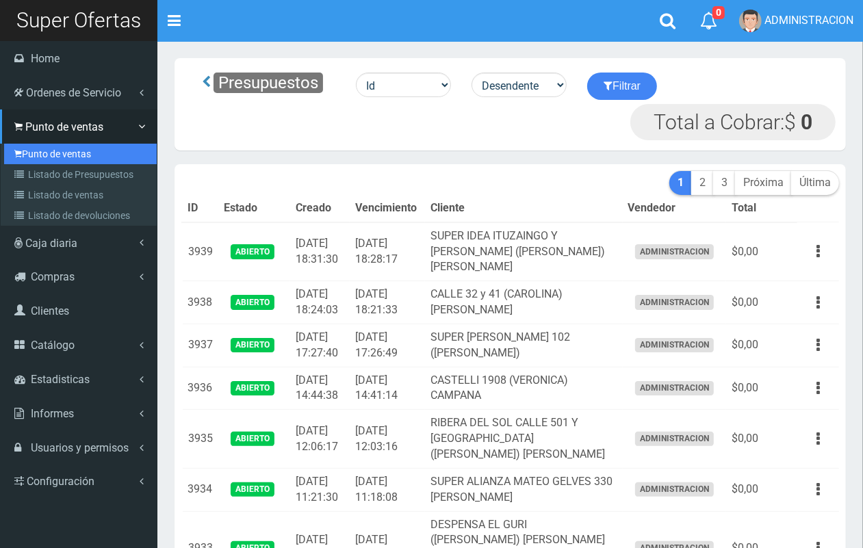
click at [36, 153] on link "Punto de ventas" at bounding box center [80, 154] width 153 height 21
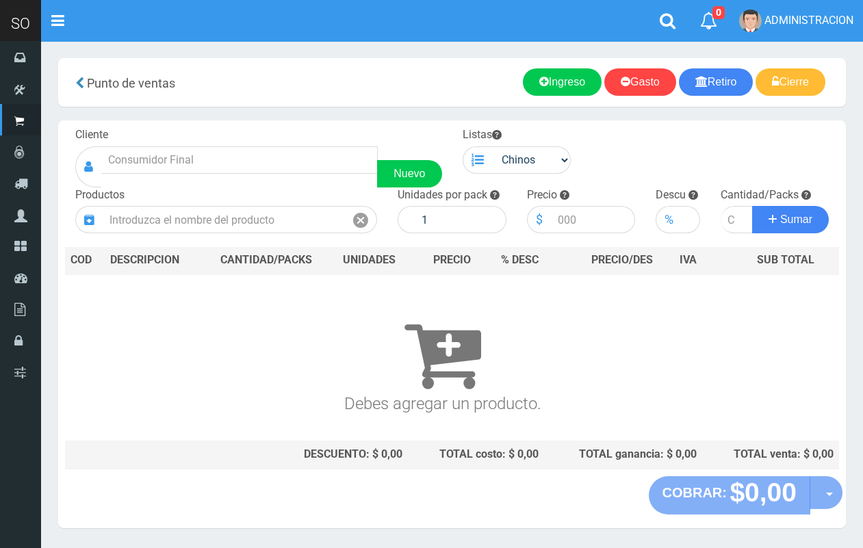
click at [229, 161] on input "text" at bounding box center [239, 159] width 276 height 27
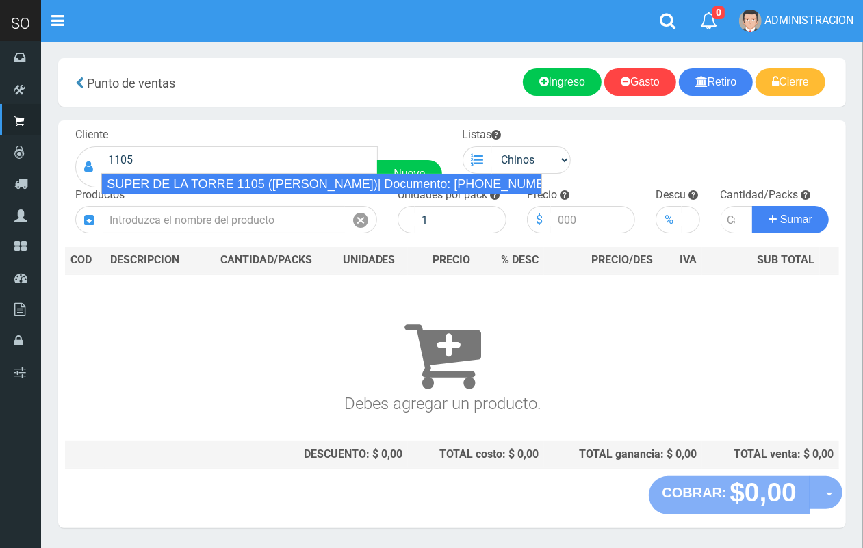
click at [230, 179] on div "SUPER DE LA TORRE 1105 (ZARATE)| Documento: 5597777777 | Teléfono:" at bounding box center [321, 184] width 441 height 21
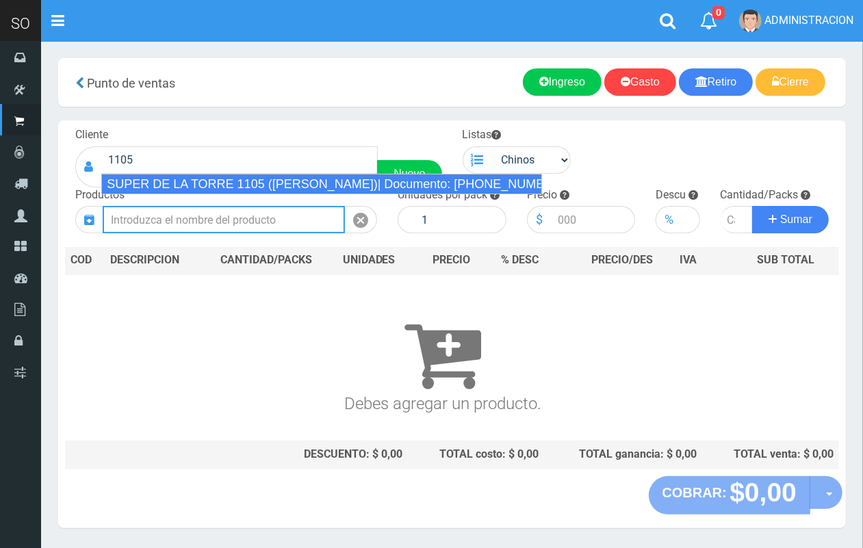
type input "SUPER DE LA TORRE 1105 (ZARATE)| Documento: 5597777777 | Teléfono:"
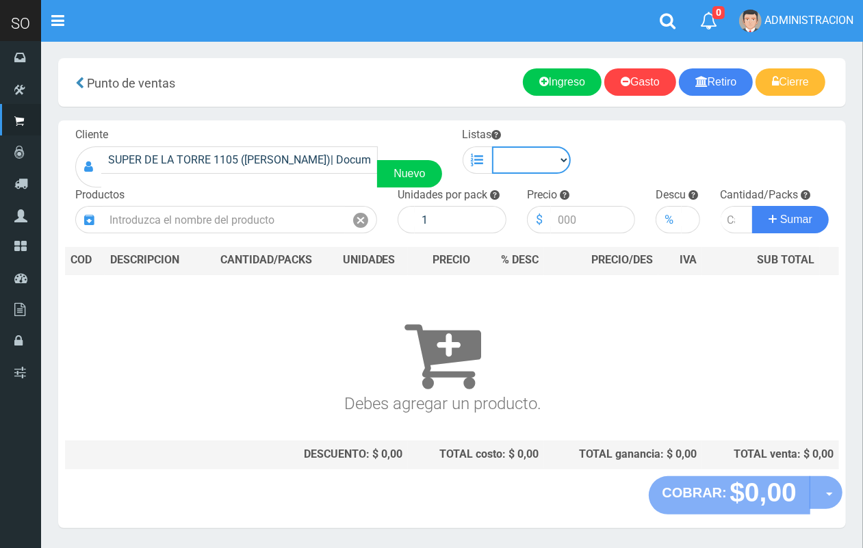
click at [494, 164] on select "Chinos . ." at bounding box center [531, 159] width 79 height 27
select select "1"
click at [492, 146] on select "Chinos . ." at bounding box center [531, 159] width 79 height 27
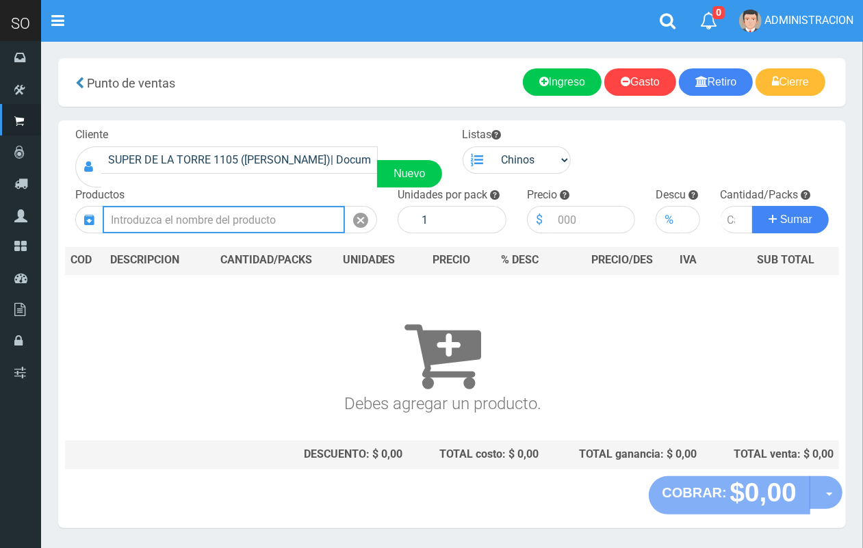
click at [279, 215] on input "text" at bounding box center [224, 219] width 242 height 27
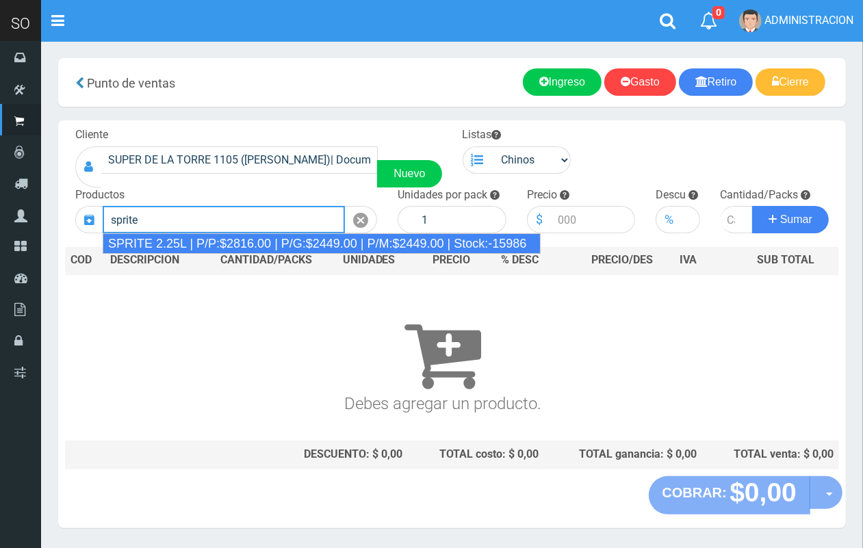
click at [283, 246] on div "SPRITE 2.25L | P/P:$2816.00 | P/G:$2449.00 | P/M:$2449.00 | Stock:-15986" at bounding box center [322, 243] width 438 height 21
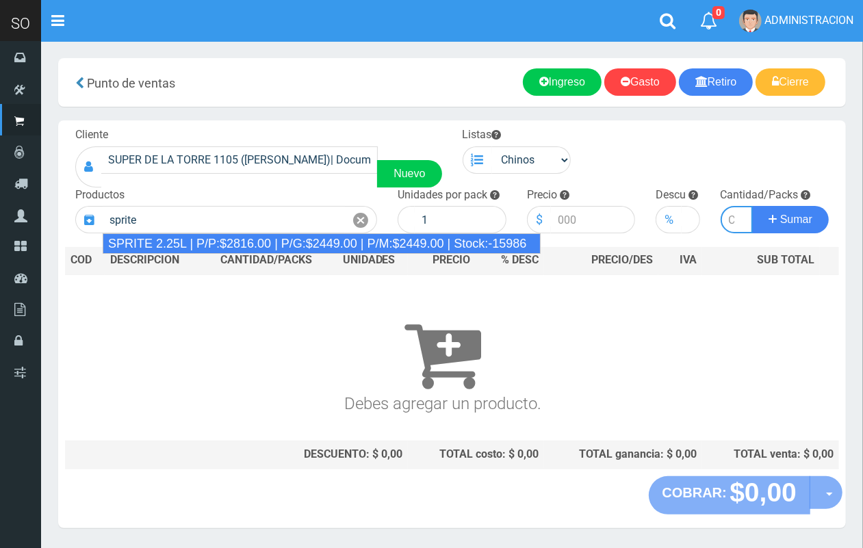
type input "SPRITE 2.25L | P/P:$2816.00 | P/G:$2449.00 | P/M:$2449.00 | Stock:-15986"
type input "8"
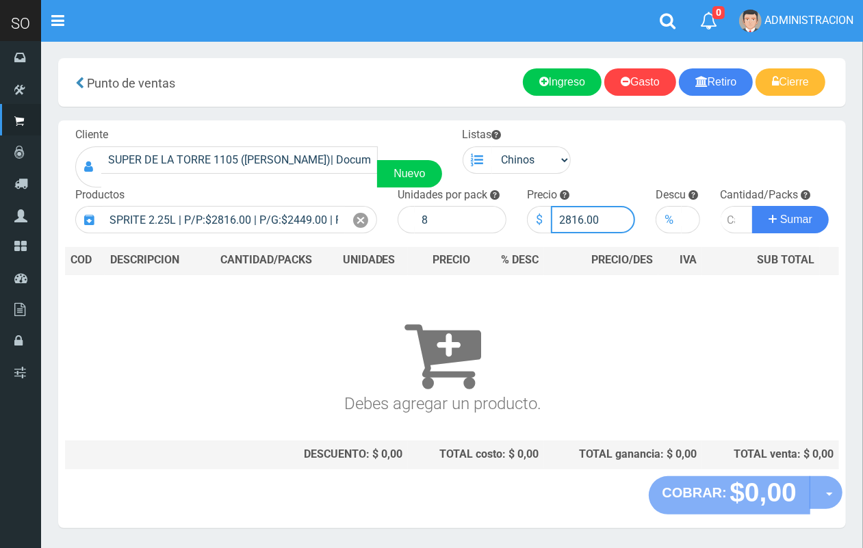
drag, startPoint x: 582, startPoint y: 220, endPoint x: 573, endPoint y: 219, distance: 9.6
click at [573, 219] on input "2816.00" at bounding box center [593, 219] width 85 height 27
type input "2800.00"
click at [726, 220] on input "number" at bounding box center [736, 219] width 33 height 27
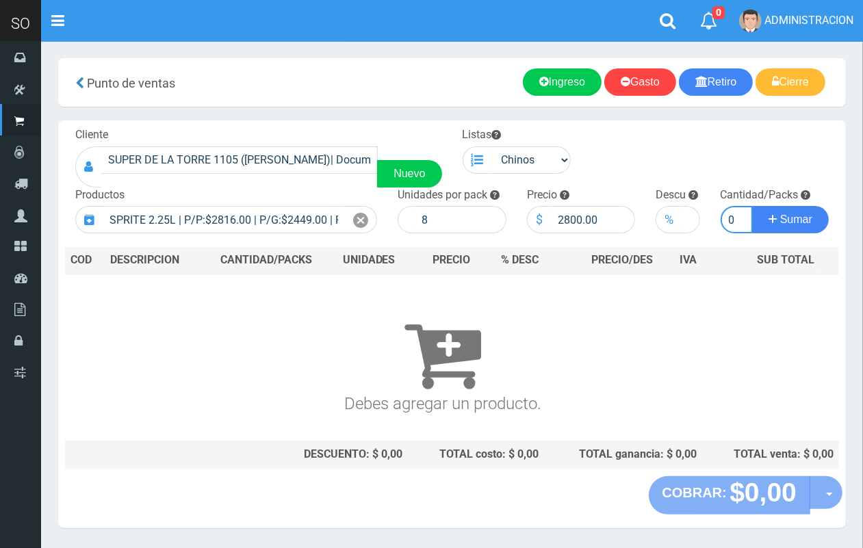
type input "10"
click at [752, 206] on button "Sumar" at bounding box center [790, 219] width 77 height 27
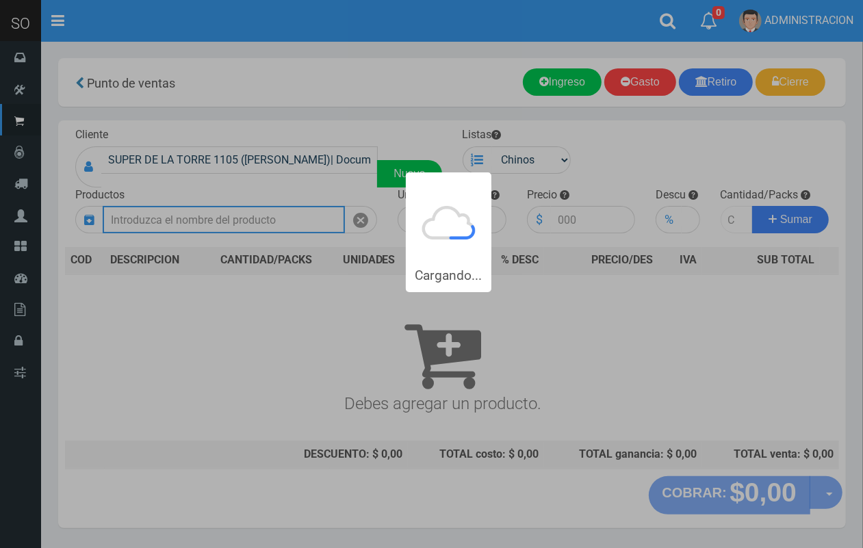
scroll to position [0, 0]
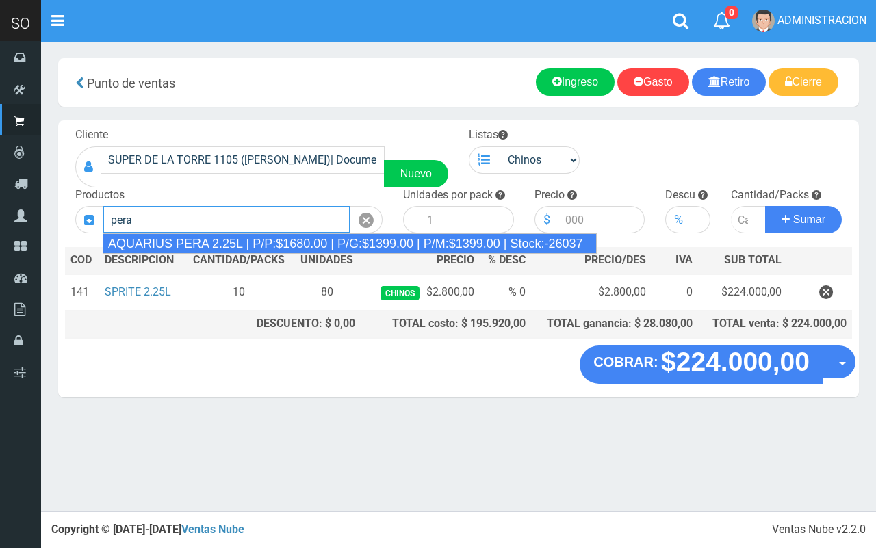
click at [231, 239] on div "AQUARIUS PERA 2.25L | P/P:$1680.00 | P/G:$1399.00 | P/M:$1399.00 | Stock:-26037" at bounding box center [350, 243] width 494 height 21
type input "AQUARIUS PERA 2.25L | P/P:$1680.00 | P/G:$1399.00 | P/M:$1399.00 | Stock:-26037"
type input "6"
type input "1680.00"
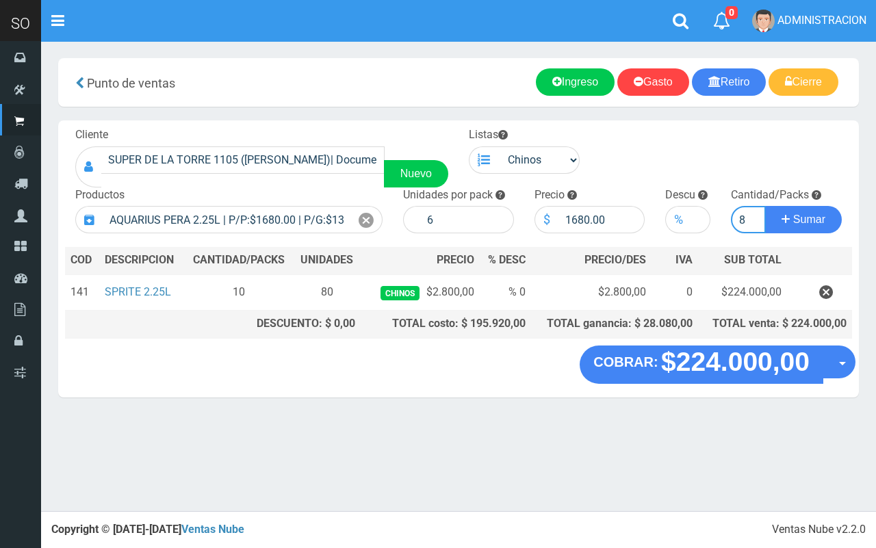
type input "8"
click at [765, 206] on button "Sumar" at bounding box center [803, 219] width 77 height 27
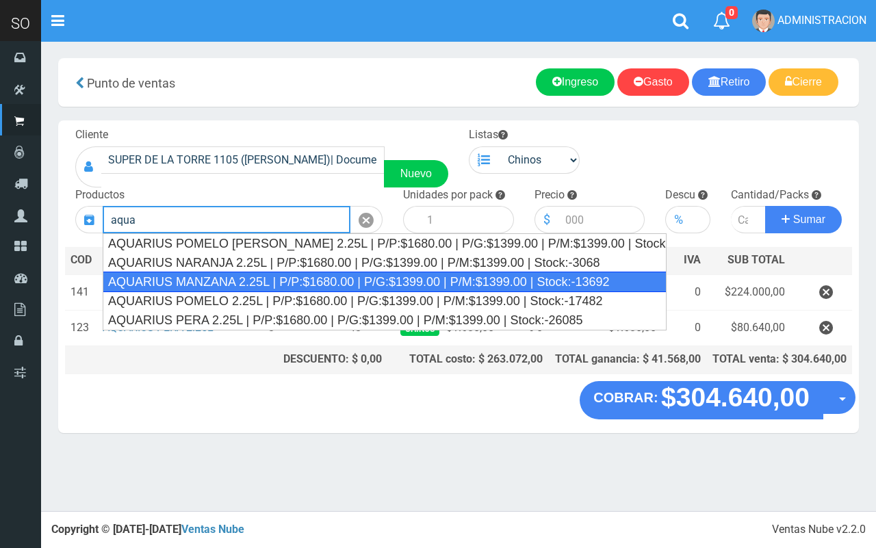
click at [243, 282] on div "AQUARIUS MANZANA 2.25L | P/P:$1680.00 | P/G:$1399.00 | P/M:$1399.00 | Stock:-13…" at bounding box center [385, 282] width 564 height 21
type input "AQUARIUS MANZANA 2.25L | P/P:$1680.00 | P/G:$1399.00 | P/M:$1399.00 | Stock:-13…"
type input "6"
type input "1680.00"
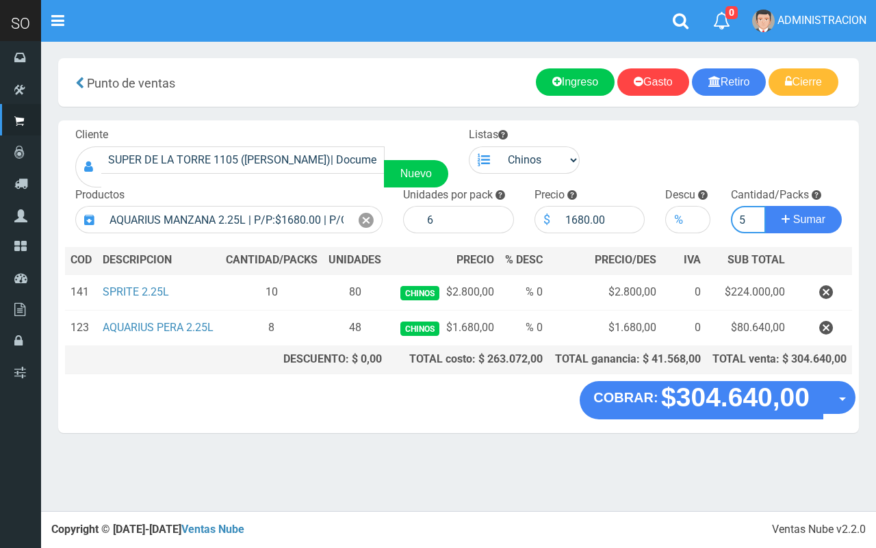
type input "5"
click at [765, 206] on button "Sumar" at bounding box center [803, 219] width 77 height 27
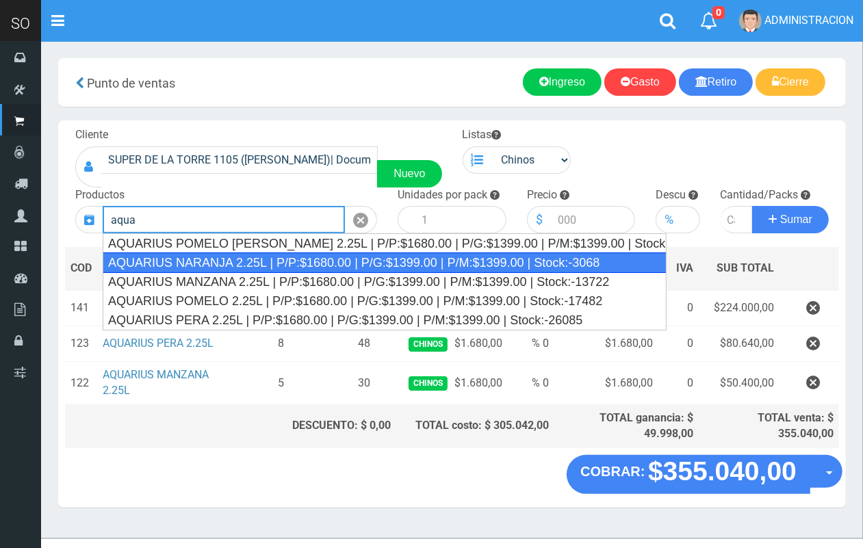
click at [247, 269] on div "AQUARIUS NARANJA 2.25L | P/P:$1680.00 | P/G:$1399.00 | P/M:$1399.00 | Stock:-30…" at bounding box center [385, 262] width 564 height 21
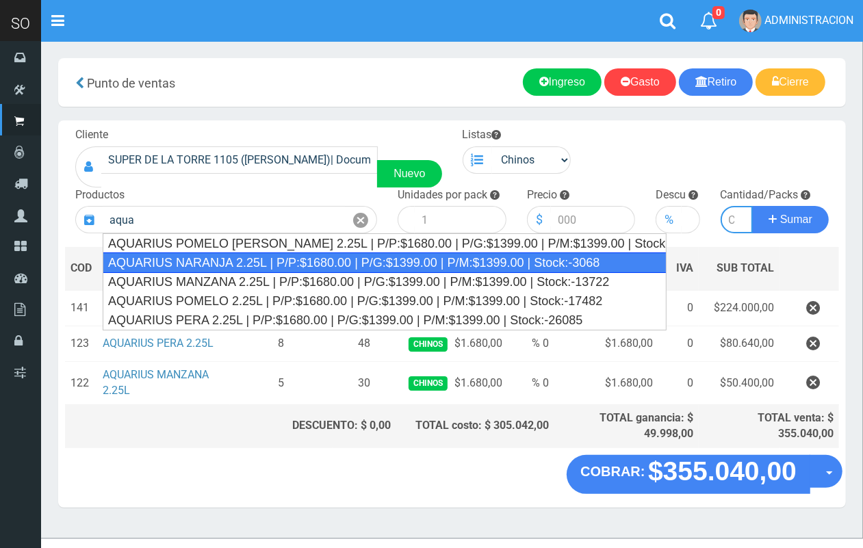
type input "AQUARIUS NARANJA 2.25L | P/P:$1680.00 | P/G:$1399.00 | P/M:$1399.00 | Stock:-30…"
type input "6"
type input "1680.00"
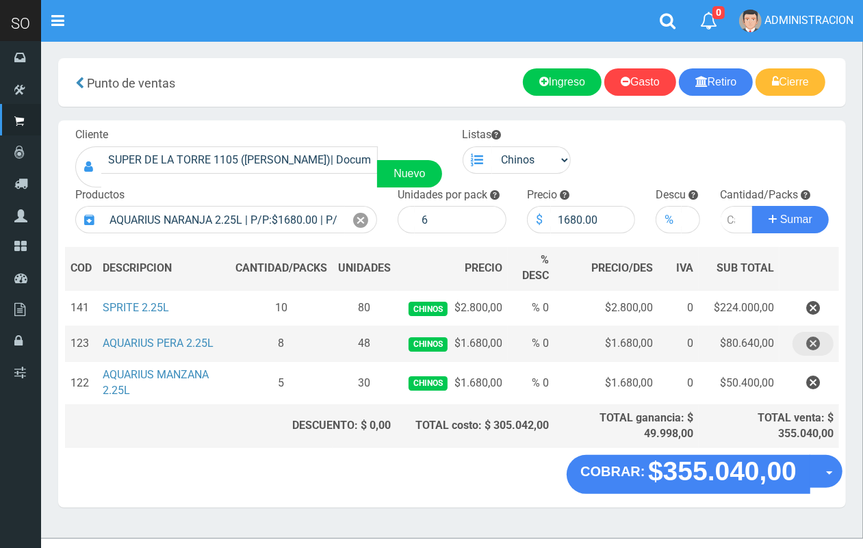
click at [804, 343] on button "button" at bounding box center [812, 344] width 41 height 24
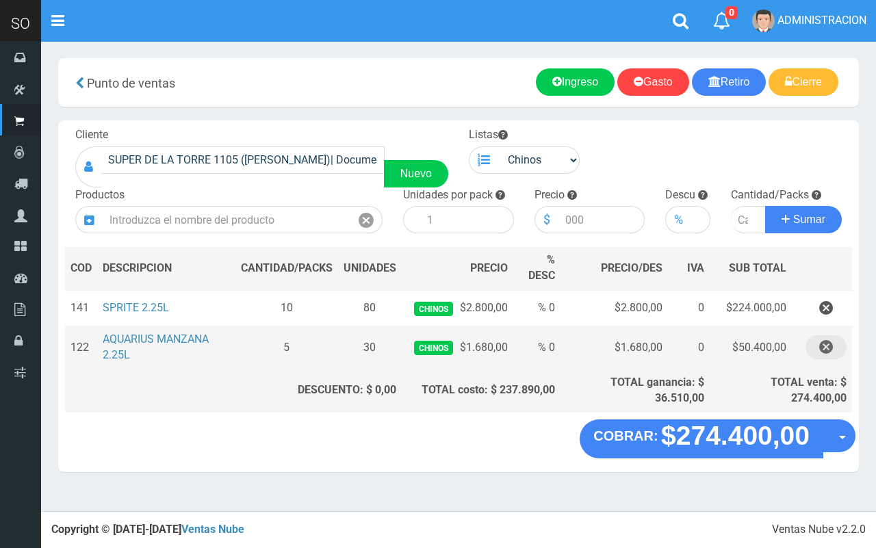
click at [822, 352] on icon "button" at bounding box center [826, 347] width 14 height 24
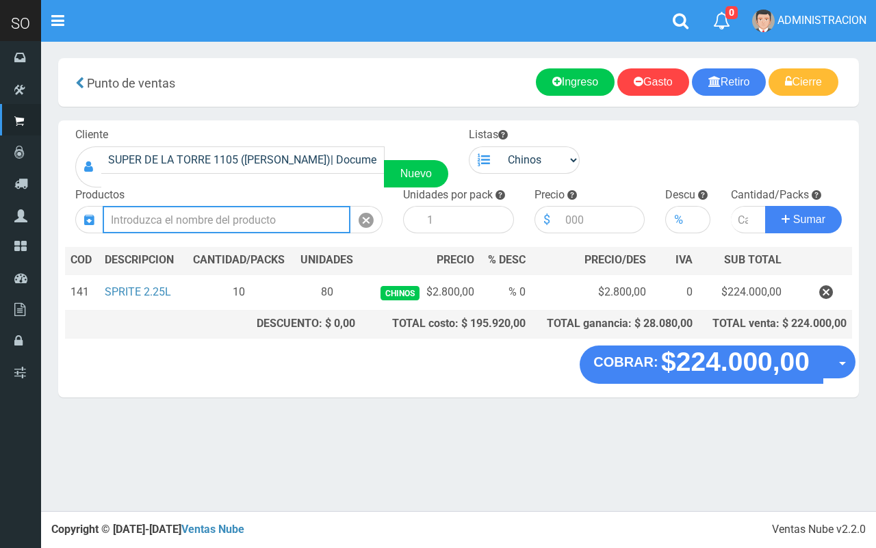
click at [260, 221] on input "text" at bounding box center [227, 219] width 248 height 27
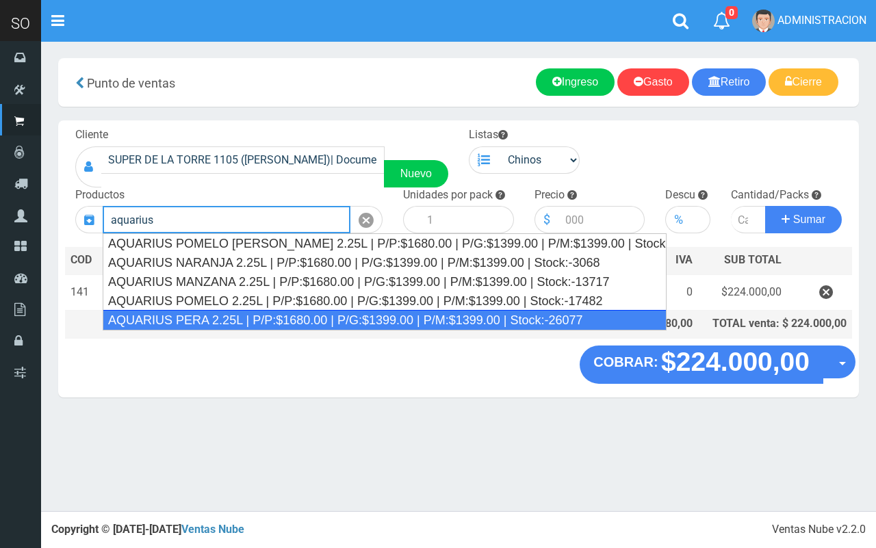
drag, startPoint x: 265, startPoint y: 317, endPoint x: 496, endPoint y: 214, distance: 252.3
click at [267, 316] on div "AQUARIUS PERA 2.25L | P/P:$1680.00 | P/G:$1399.00 | P/M:$1399.00 | Stock:-26077" at bounding box center [385, 320] width 564 height 21
type input "AQUARIUS PERA 2.25L | P/P:$1680.00 | P/G:$1399.00 | P/M:$1399.00 | Stock:-26077"
type input "6"
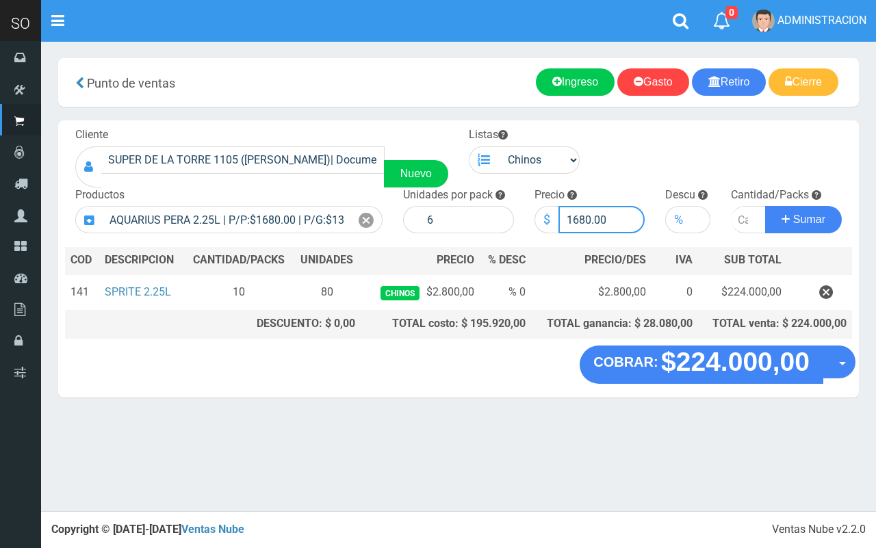
click at [586, 213] on input "1680.00" at bounding box center [601, 219] width 87 height 27
type input "1670.00"
click at [735, 222] on input "number" at bounding box center [748, 219] width 35 height 27
type input "8"
click at [765, 206] on button "Sumar" at bounding box center [803, 219] width 77 height 27
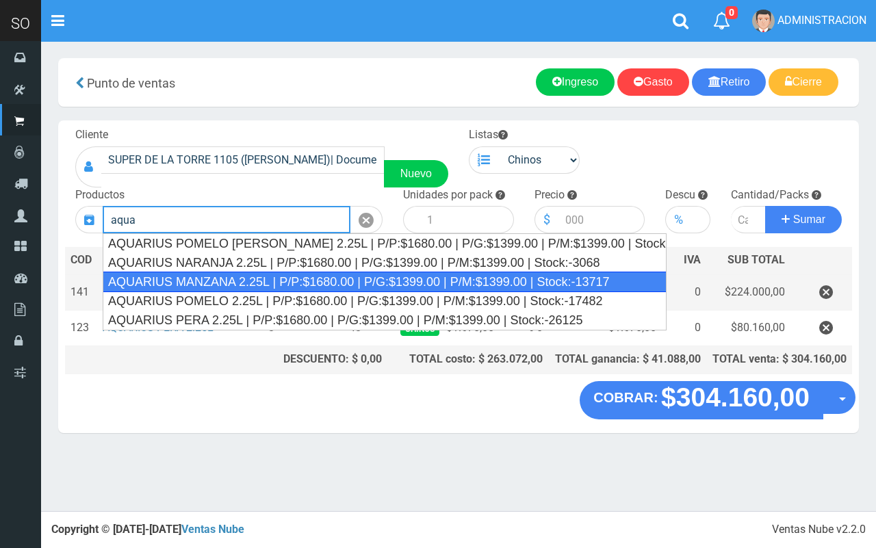
click at [460, 280] on div "AQUARIUS MANZANA 2.25L | P/P:$1680.00 | P/G:$1399.00 | P/M:$1399.00 | Stock:-13…" at bounding box center [385, 282] width 564 height 21
type input "AQUARIUS MANZANA 2.25L | P/P:$1680.00 | P/G:$1399.00 | P/M:$1399.00 | Stock:-13…"
type input "6"
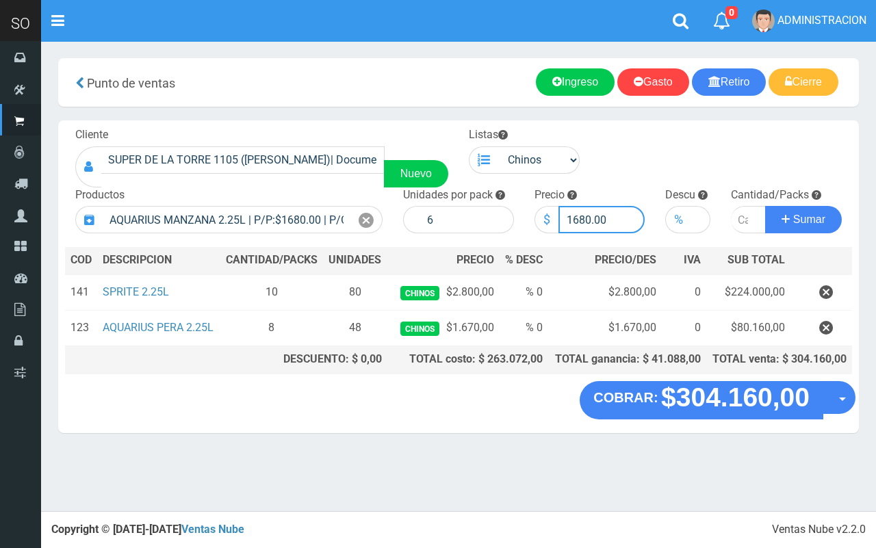
click at [584, 217] on input "1680.00" at bounding box center [601, 219] width 87 height 27
type input "1670.00"
click at [737, 213] on input "number" at bounding box center [748, 219] width 35 height 27
type input "5"
click at [765, 206] on button "Sumar" at bounding box center [803, 219] width 77 height 27
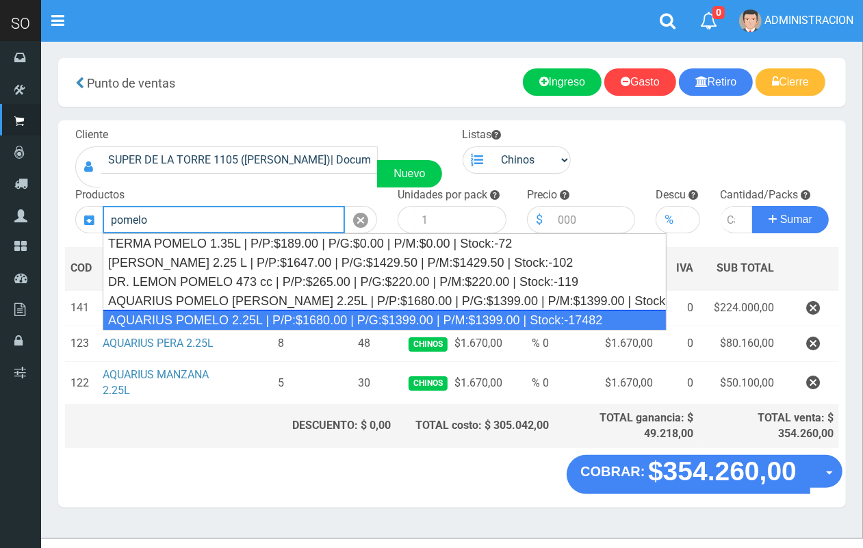
click at [261, 316] on div "AQUARIUS POMELO 2.25L | P/P:$1680.00 | P/G:$1399.00 | P/M:$1399.00 | Stock:-174…" at bounding box center [385, 320] width 564 height 21
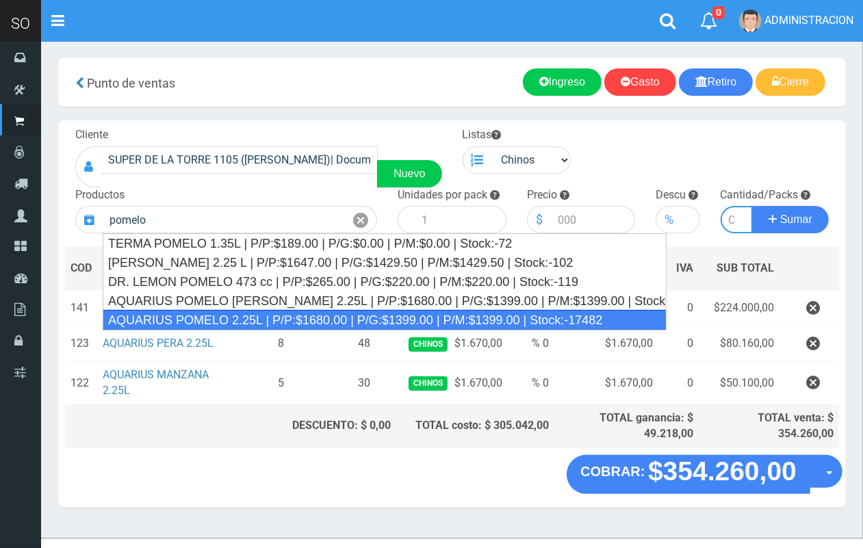
type input "AQUARIUS POMELO 2.25L | P/P:$1680.00 | P/G:$1399.00 | P/M:$1399.00 | Stock:-174…"
type input "6"
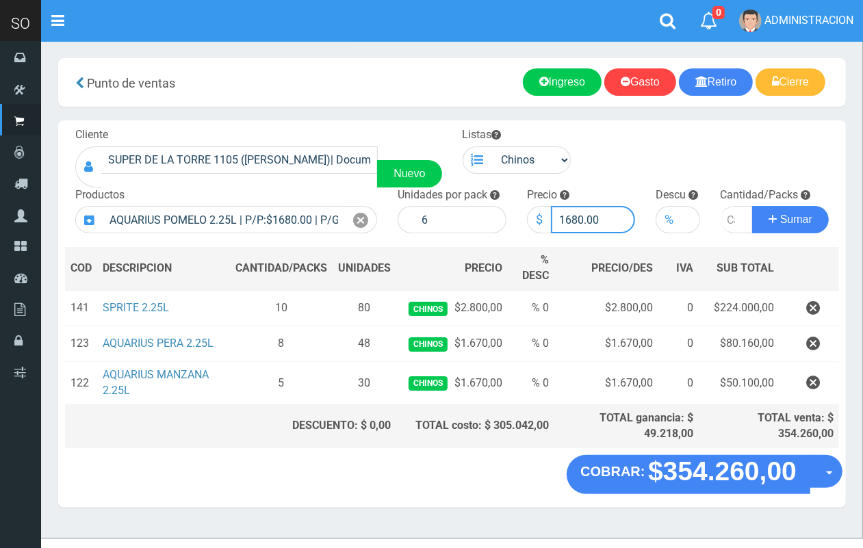
click at [576, 214] on input "1680.00" at bounding box center [593, 219] width 85 height 27
type input "1670.00"
click at [729, 223] on input "number" at bounding box center [736, 219] width 33 height 27
type input "5"
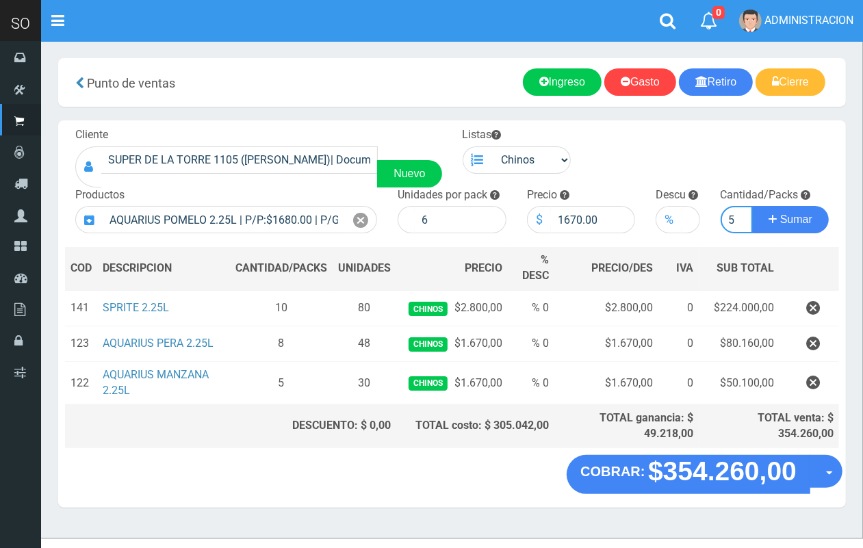
click at [752, 206] on button "Sumar" at bounding box center [790, 219] width 77 height 27
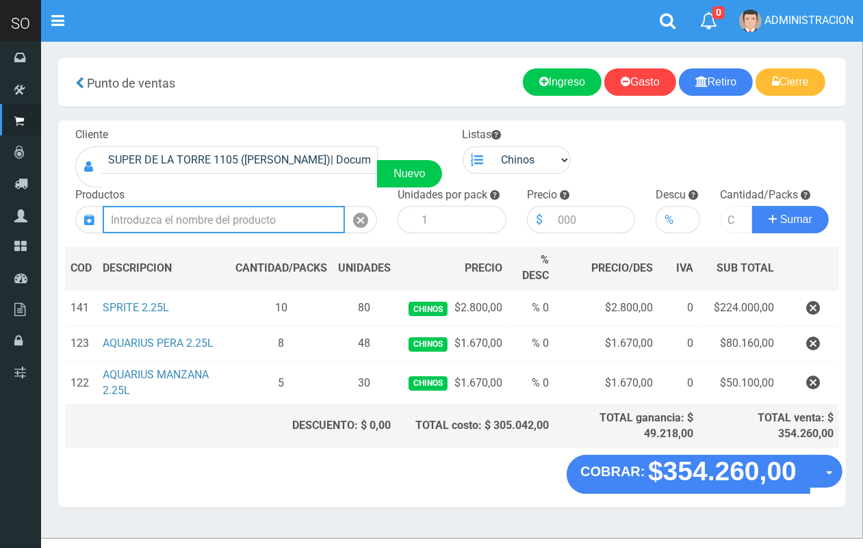
scroll to position [0, 0]
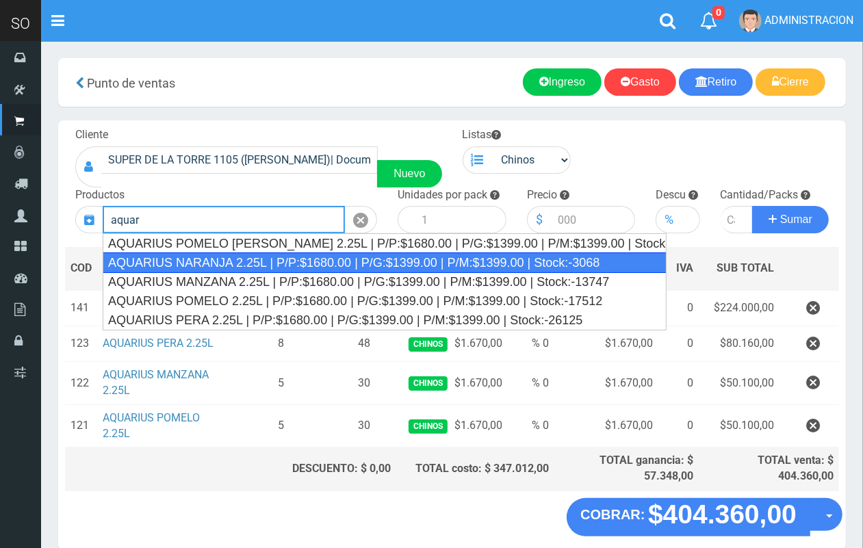
click at [479, 264] on div "AQUARIUS NARANJA 2.25L | P/P:$1680.00 | P/G:$1399.00 | P/M:$1399.00 | Stock:-30…" at bounding box center [385, 262] width 564 height 21
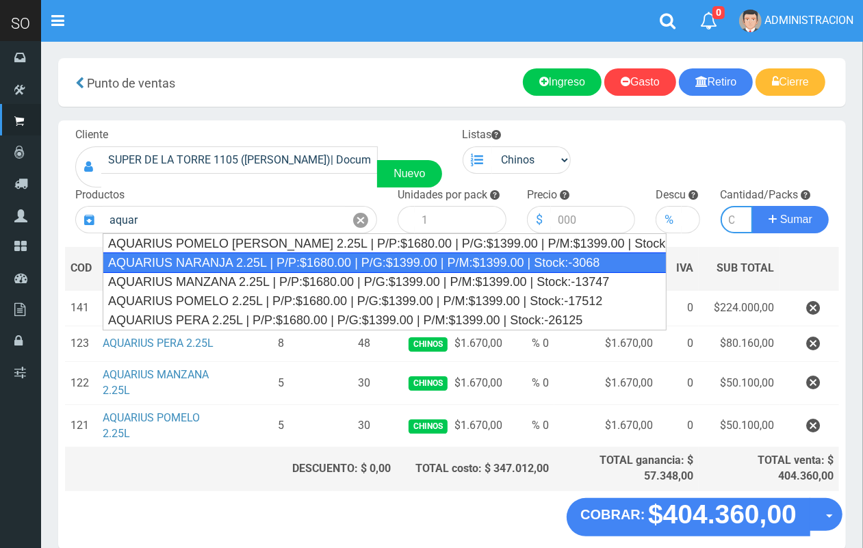
type input "AQUARIUS NARANJA 2.25L | P/P:$1680.00 | P/G:$1399.00 | P/M:$1399.00 | Stock:-30…"
type input "6"
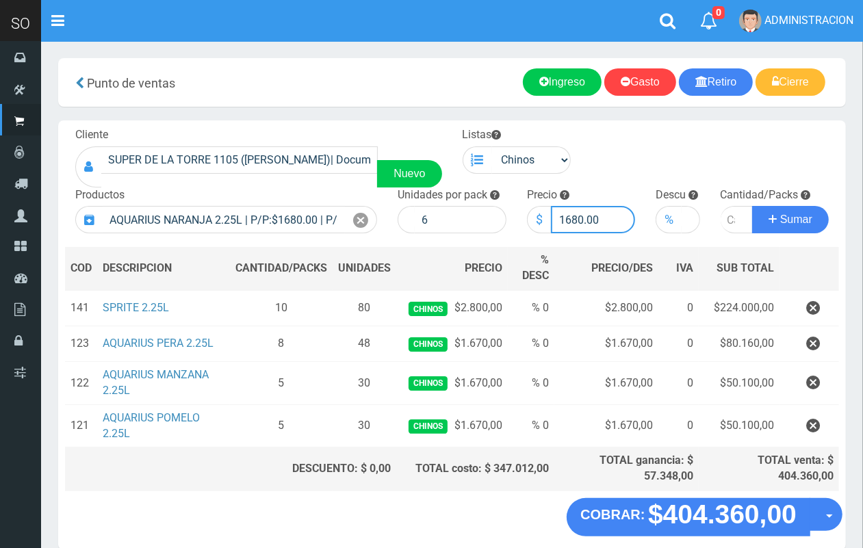
click at [577, 220] on input "1680.00" at bounding box center [593, 219] width 85 height 27
type input "1670.00"
click at [723, 214] on input "number" at bounding box center [736, 219] width 33 height 27
type input "2"
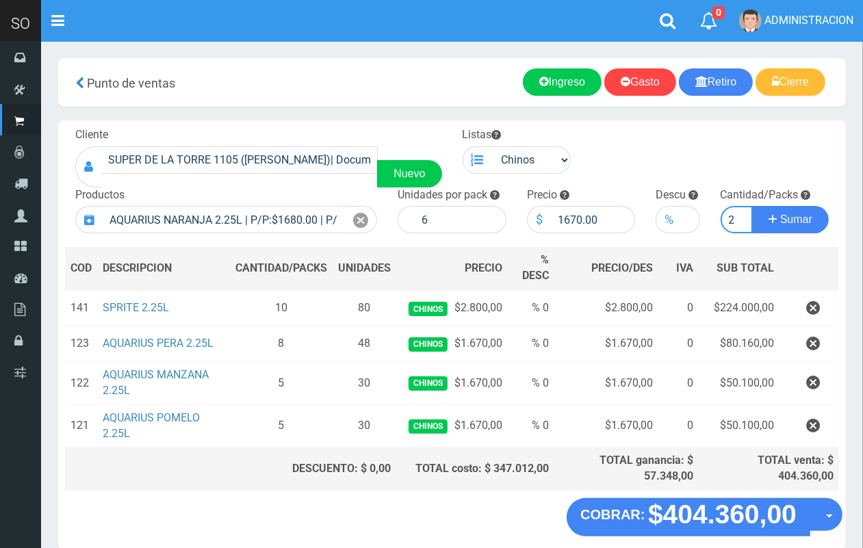
click at [752, 206] on button "Sumar" at bounding box center [790, 219] width 77 height 27
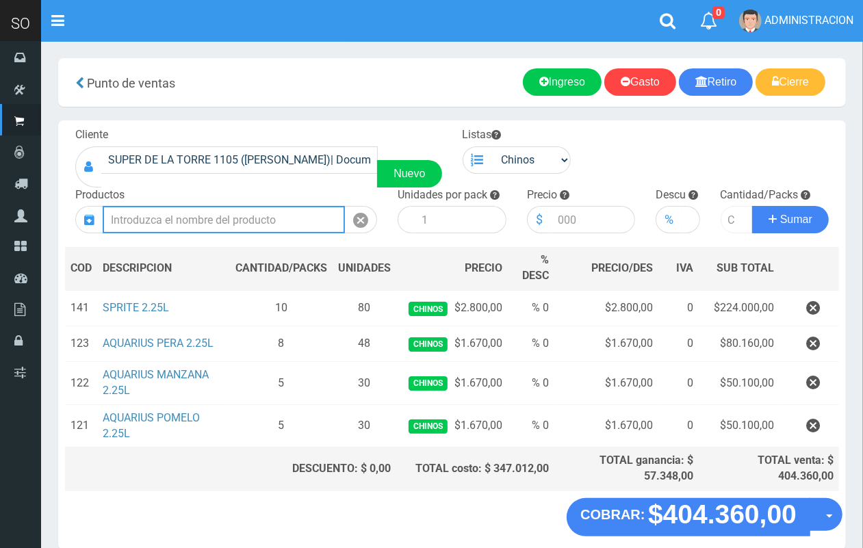
scroll to position [0, 0]
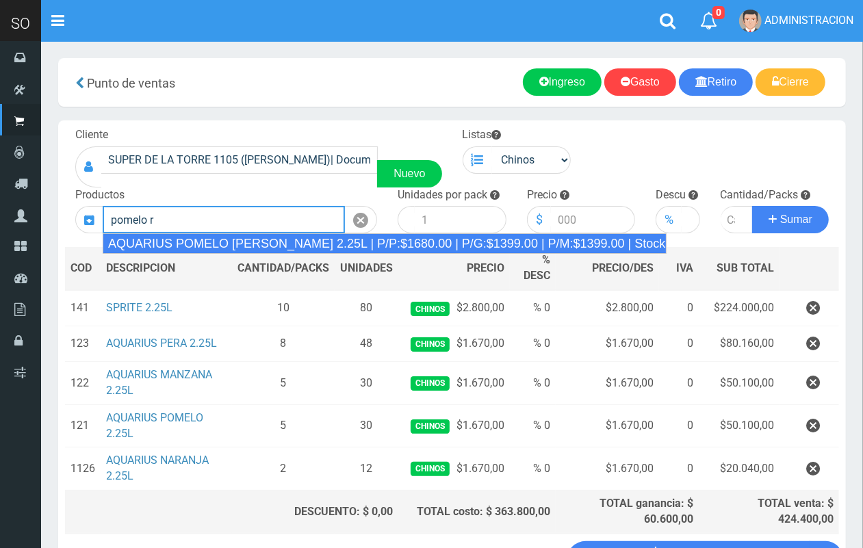
click at [272, 238] on div "AQUARIUS POMELO ROSADO 2.25L | P/P:$1680.00 | P/G:$1399.00 | P/M:$1399.00 | Sto…" at bounding box center [385, 243] width 564 height 21
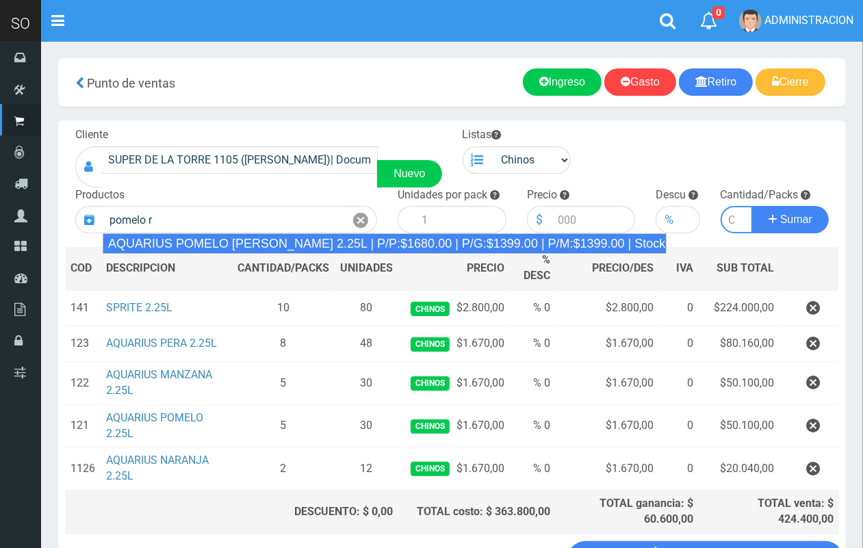
type input "AQUARIUS POMELO ROSADO 2.25L | P/P:$1680.00 | P/G:$1399.00 | P/M:$1399.00 | Sto…"
type input "6"
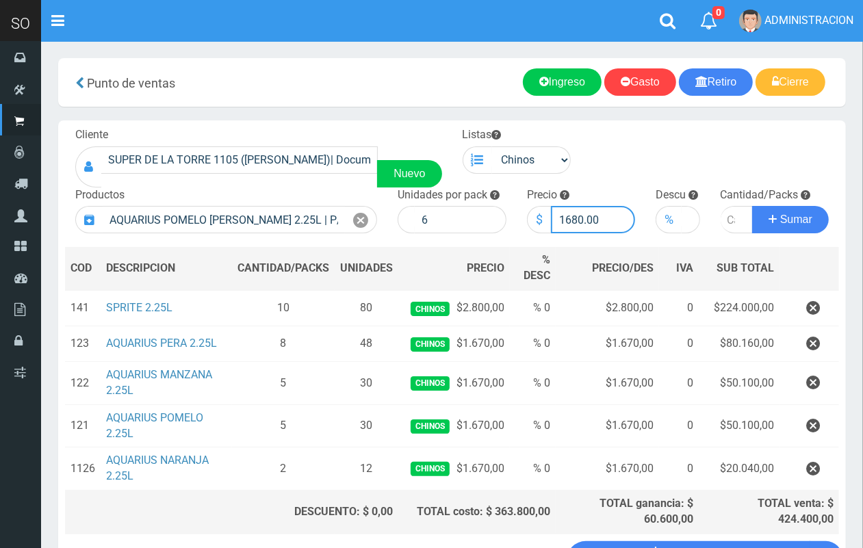
click at [577, 216] on input "1680.00" at bounding box center [593, 219] width 85 height 27
type input "1670.00"
click at [725, 220] on input "number" at bounding box center [736, 219] width 33 height 27
type input "2"
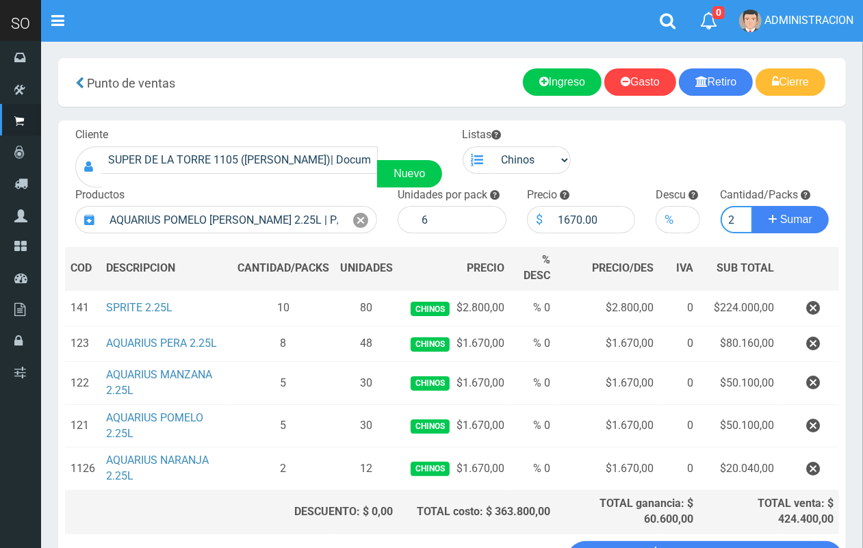
click at [752, 206] on button "Sumar" at bounding box center [790, 219] width 77 height 27
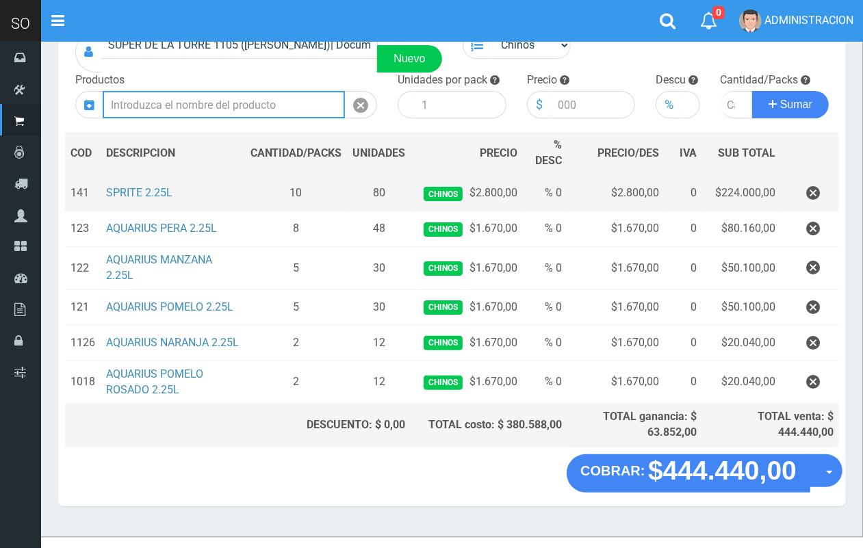
scroll to position [118, 0]
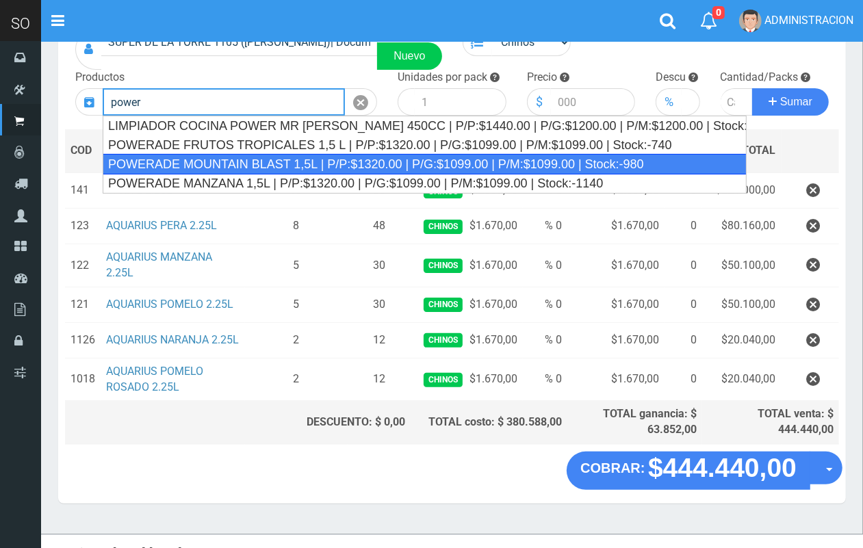
click at [260, 166] on div "POWERADE MOUNTAIN BLAST 1,5L | P/P:$1320.00 | P/G:$1099.00 | P/M:$1099.00 | Sto…" at bounding box center [425, 164] width 644 height 21
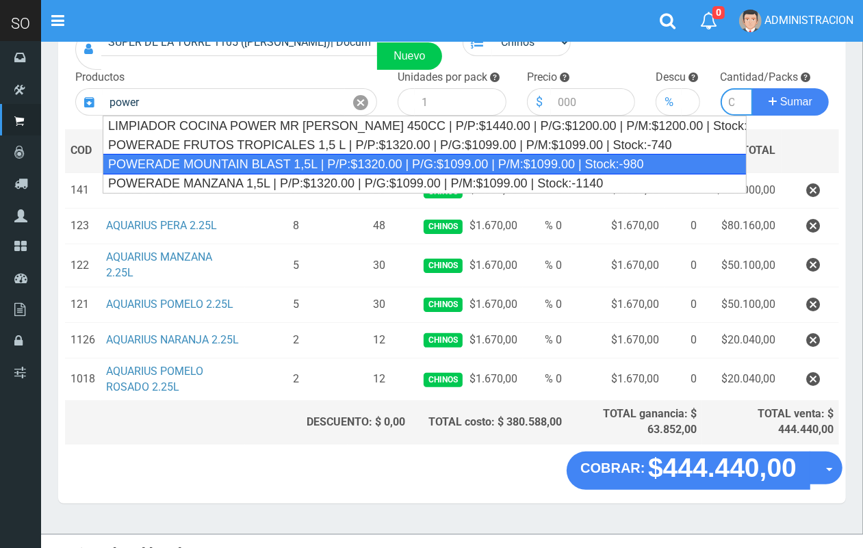
type input "POWERADE MOUNTAIN BLAST 1,5L | P/P:$1320.00 | P/G:$1099.00 | P/M:$1099.00 | Sto…"
type input "4"
type input "1320.00"
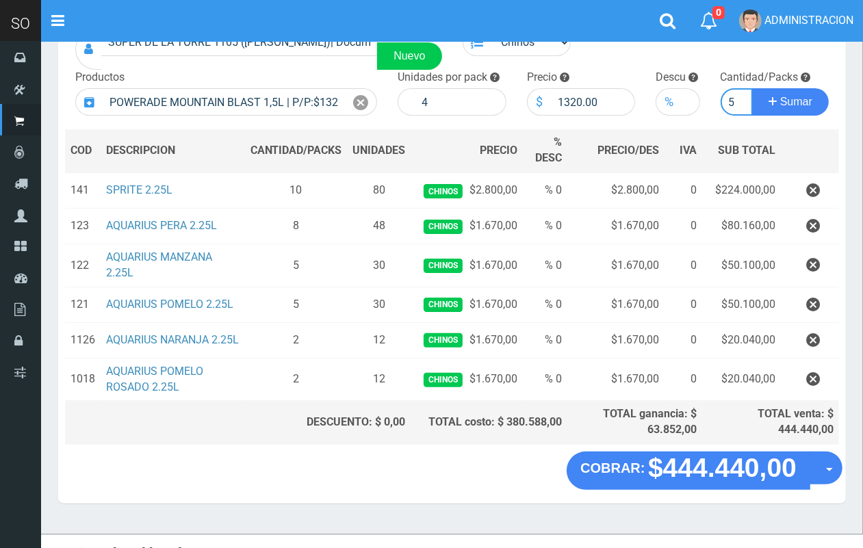
scroll to position [0, 1]
type input "5"
click at [752, 88] on button "Sumar" at bounding box center [790, 101] width 77 height 27
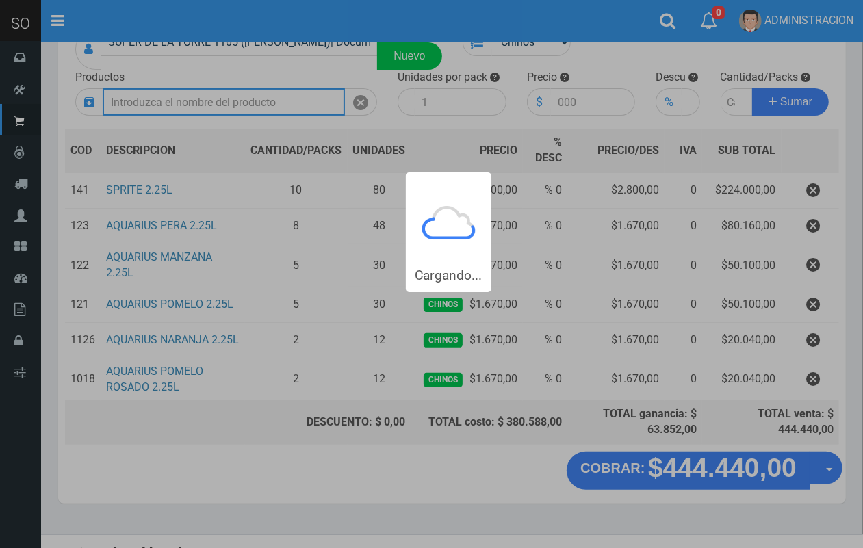
scroll to position [0, 0]
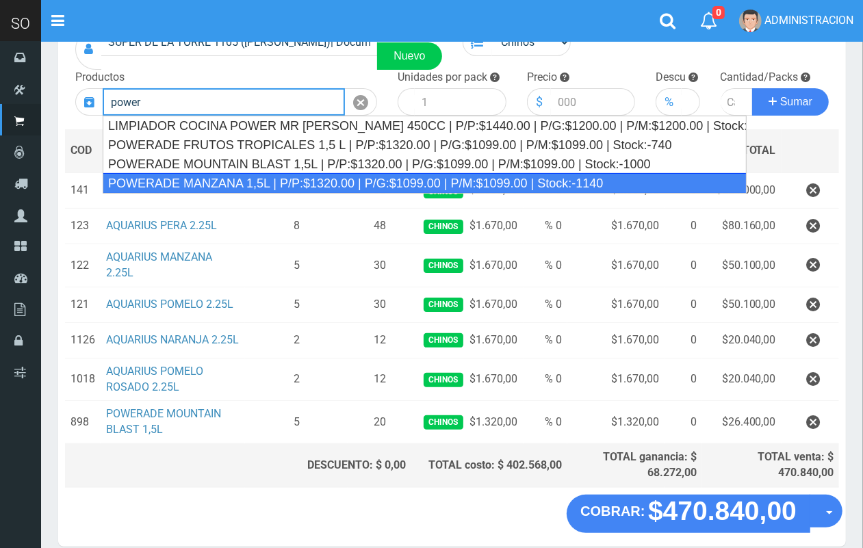
click at [230, 179] on div "POWERADE MANZANA 1,5L | P/P:$1320.00 | P/G:$1099.00 | P/M:$1099.00 | Stock:-1140" at bounding box center [425, 183] width 644 height 21
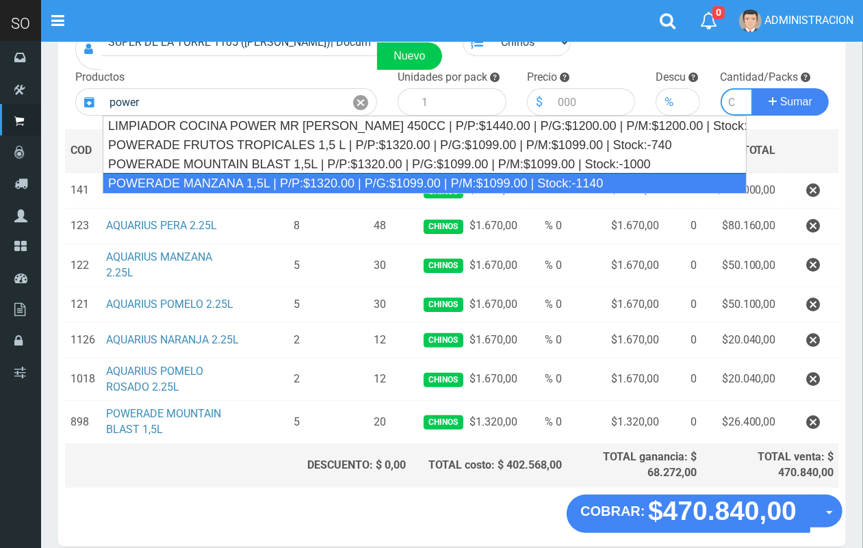
type input "POWERADE MANZANA 1,5L | P/P:$1320.00 | P/G:$1099.00 | P/M:$1099.00 | Stock:-1140"
type input "4"
type input "1320.00"
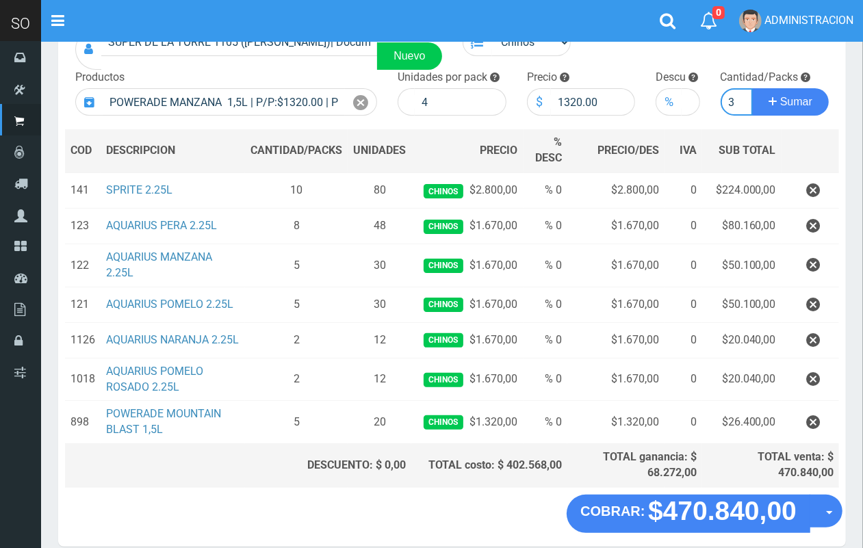
scroll to position [0, 1]
type input "3"
click at [752, 88] on button "Sumar" at bounding box center [790, 101] width 77 height 27
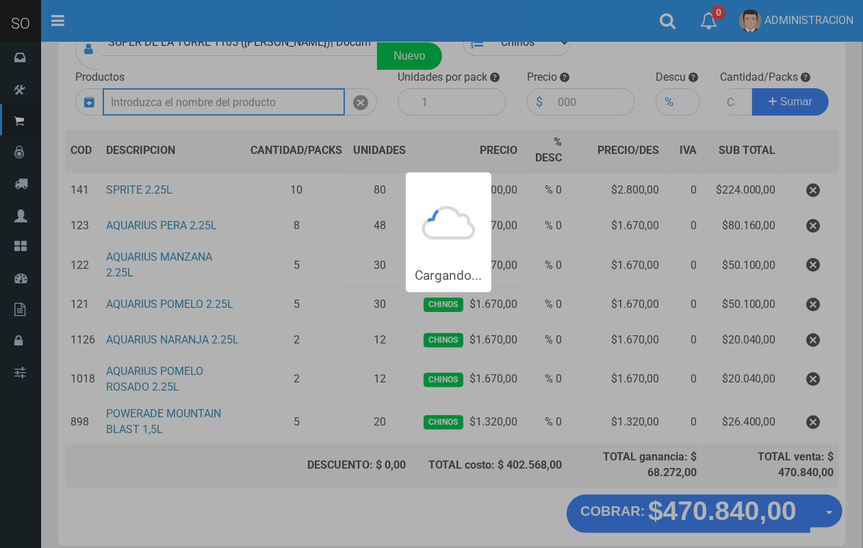
scroll to position [0, 0]
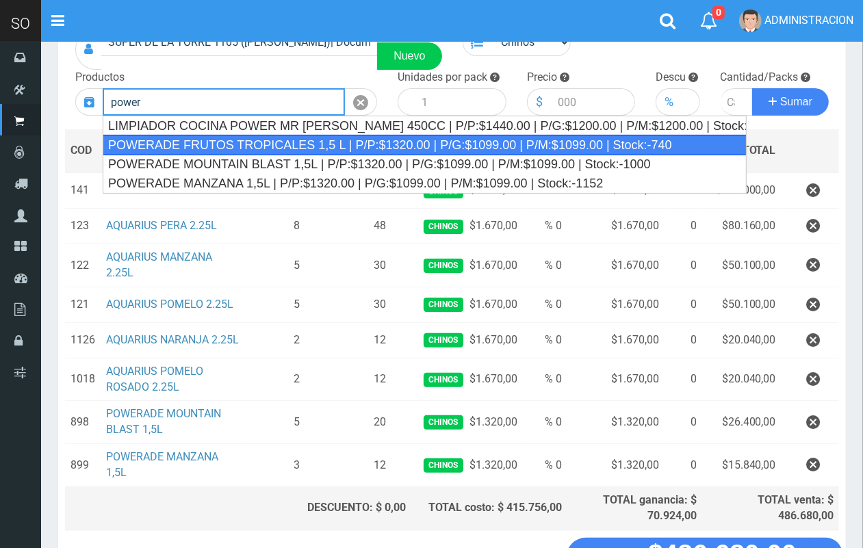
click at [389, 148] on div "POWERADE FRUTOS TROPICALES 1,5 L | P/P:$1320.00 | P/G:$1099.00 | P/M:$1099.00 |…" at bounding box center [425, 145] width 644 height 21
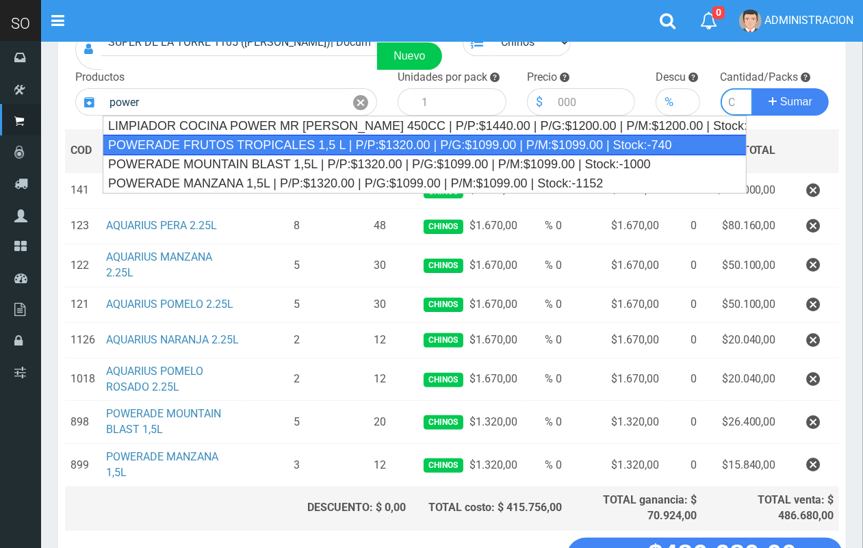
type input "POWERADE FRUTOS TROPICALES 1,5 L | P/P:$1320.00 | P/G:$1099.00 | P/M:$1099.00 |…"
type input "4"
type input "1320.00"
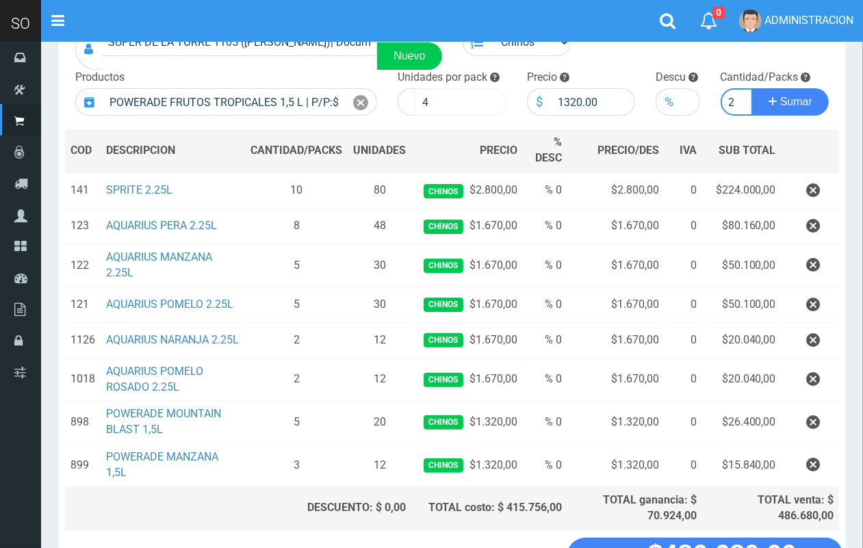
scroll to position [0, 1]
type input "2"
click at [752, 88] on button "Sumar" at bounding box center [790, 101] width 77 height 27
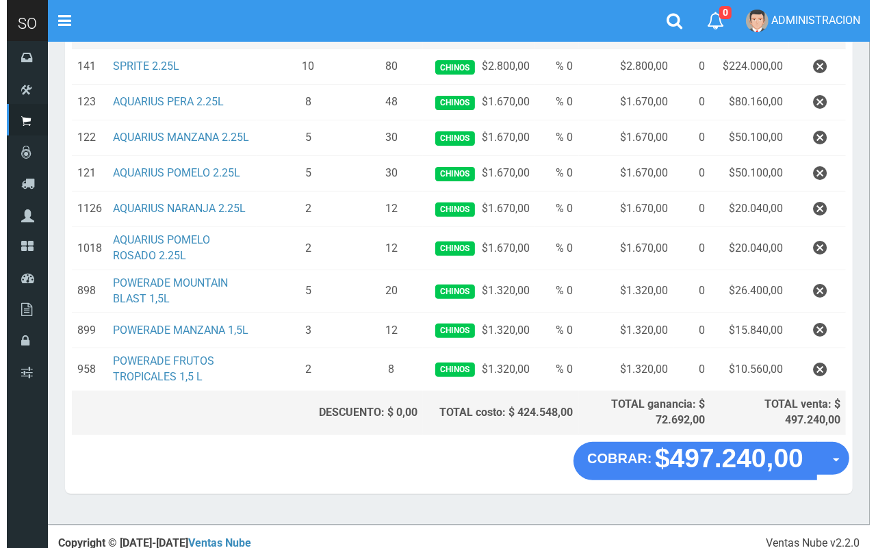
scroll to position [244, 0]
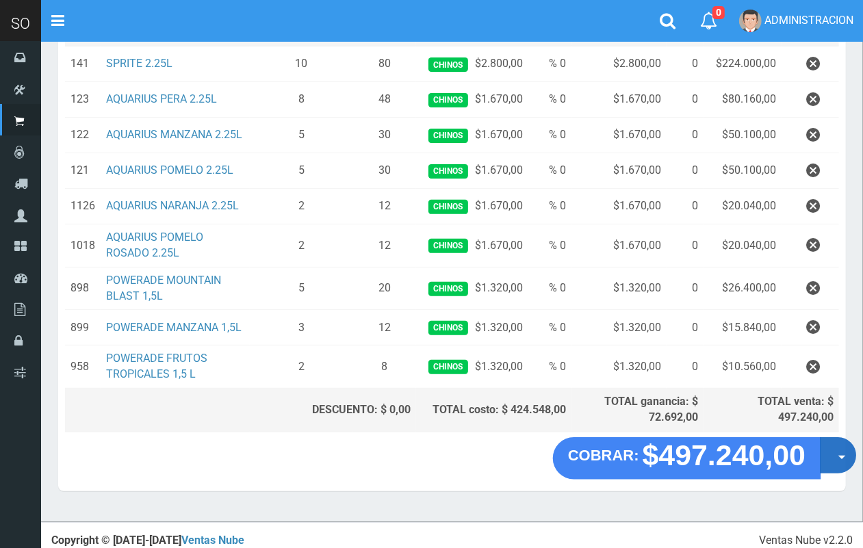
click at [837, 467] on button "Opciones" at bounding box center [838, 455] width 36 height 36
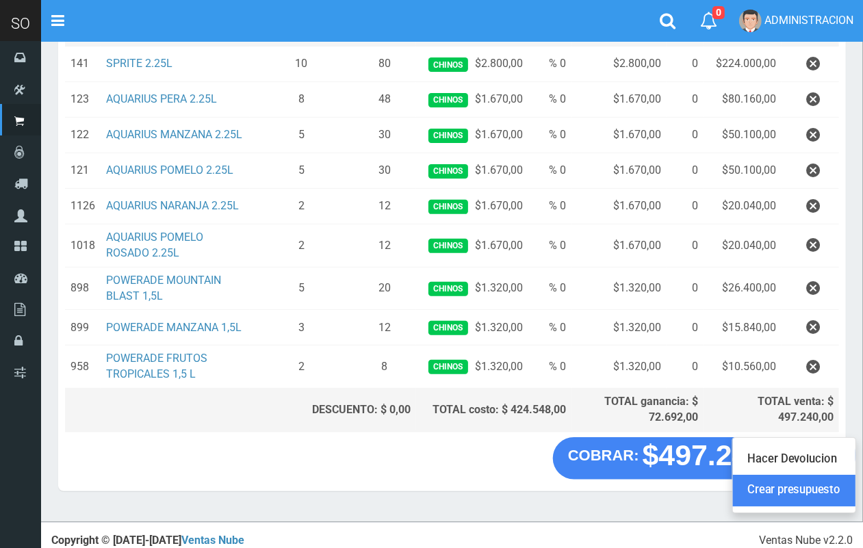
click at [838, 497] on link "Crear presupuesto" at bounding box center [794, 490] width 122 height 31
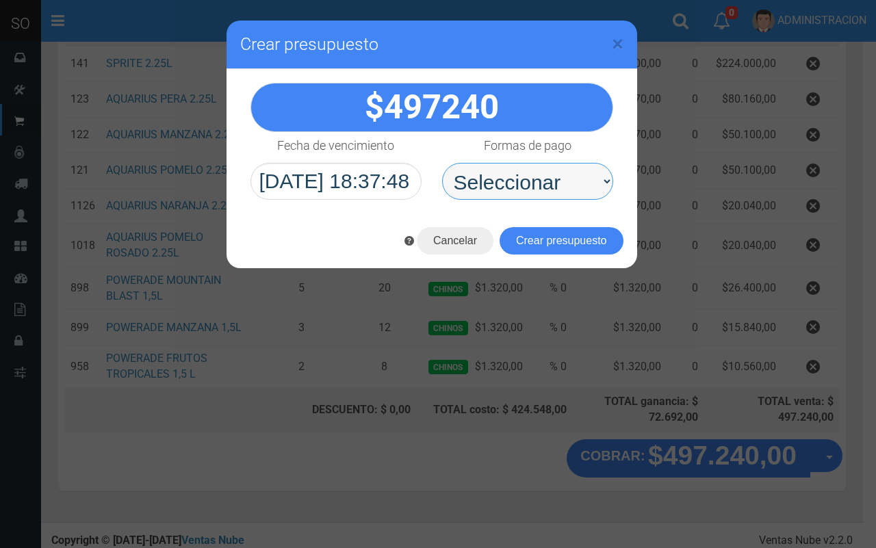
click at [524, 169] on select "Seleccionar Efectivo Tarjeta de Crédito Depósito Débito" at bounding box center [527, 181] width 171 height 37
select select "Efectivo"
click at [442, 163] on select "Seleccionar Efectivo Tarjeta de Crédito Depósito Débito" at bounding box center [527, 181] width 171 height 37
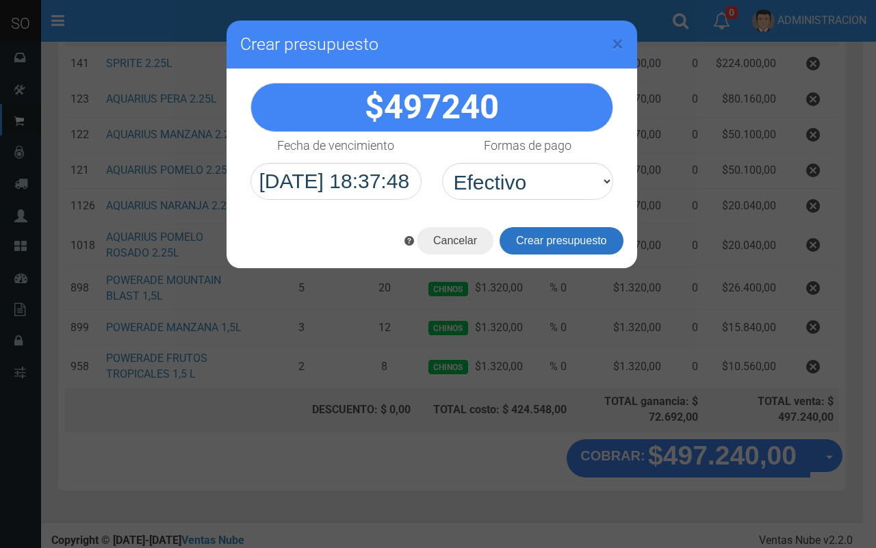
click at [534, 238] on button "Crear presupuesto" at bounding box center [561, 240] width 124 height 27
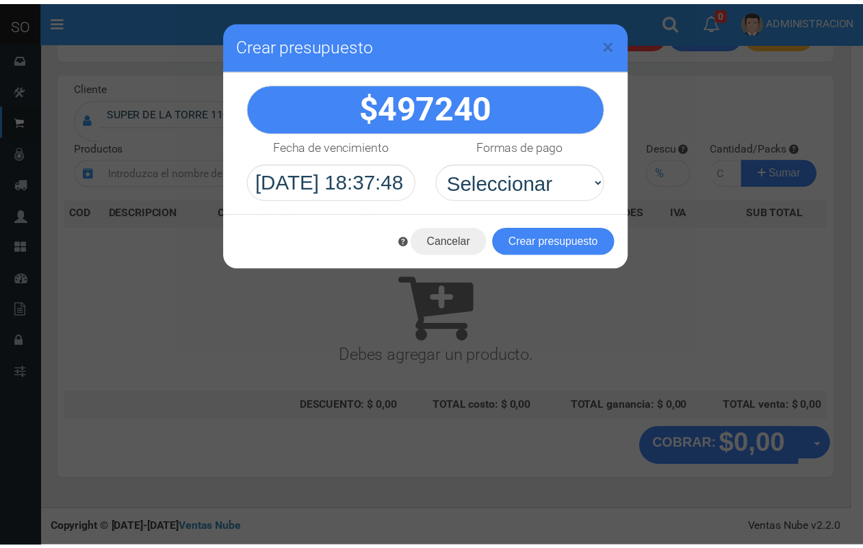
scroll to position [0, 0]
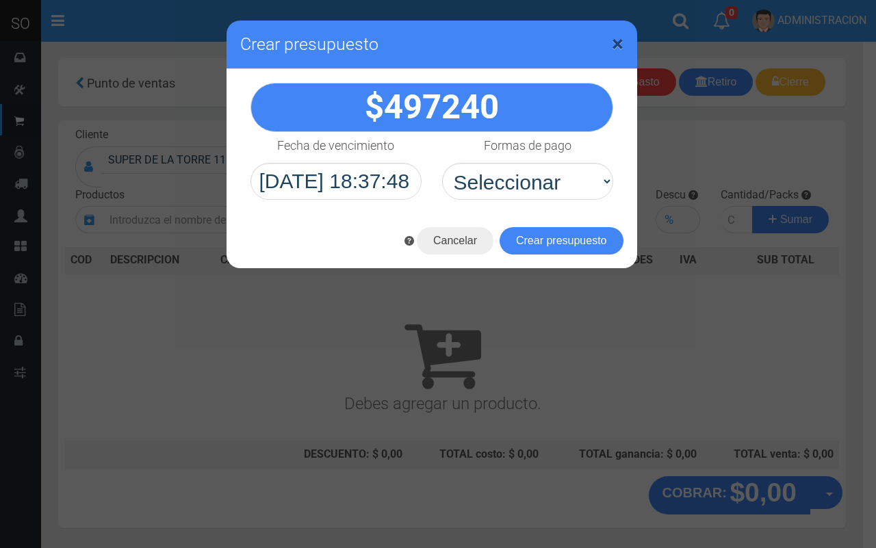
click at [617, 42] on span "×" at bounding box center [618, 44] width 12 height 26
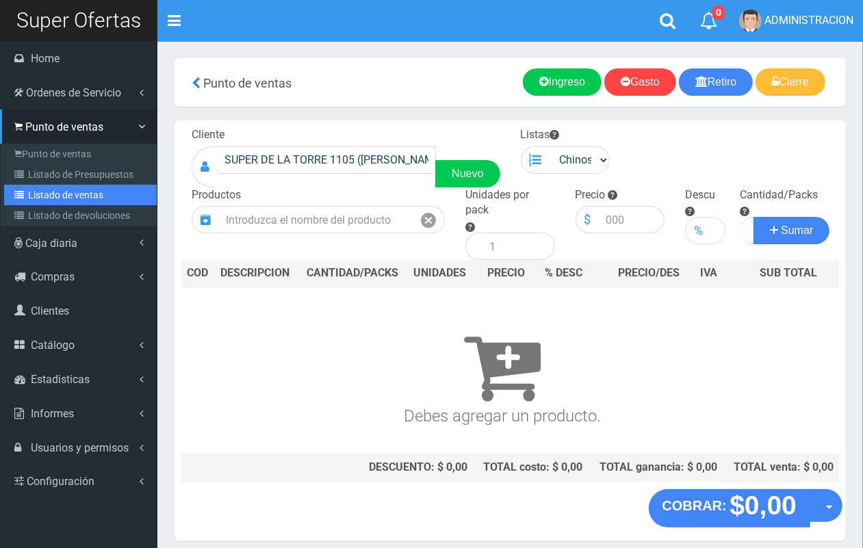
click at [43, 185] on link "Listado de ventas" at bounding box center [80, 195] width 153 height 21
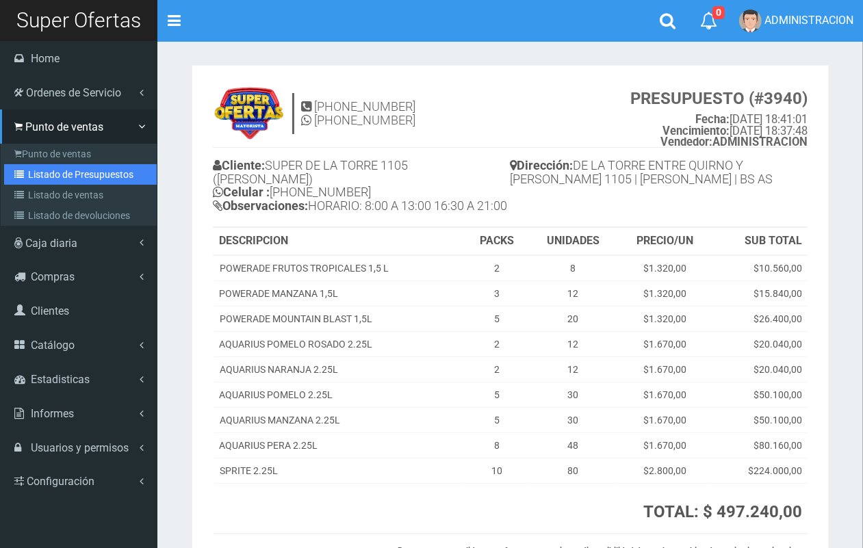
click at [49, 183] on link "Listado de Presupuestos" at bounding box center [80, 174] width 153 height 21
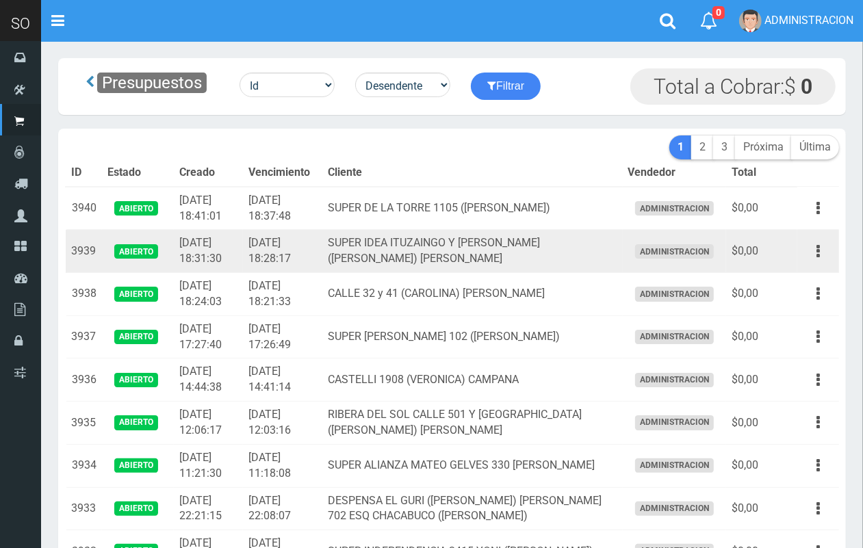
drag, startPoint x: 822, startPoint y: 250, endPoint x: 787, endPoint y: 265, distance: 38.0
click at [820, 250] on button "button" at bounding box center [817, 251] width 31 height 24
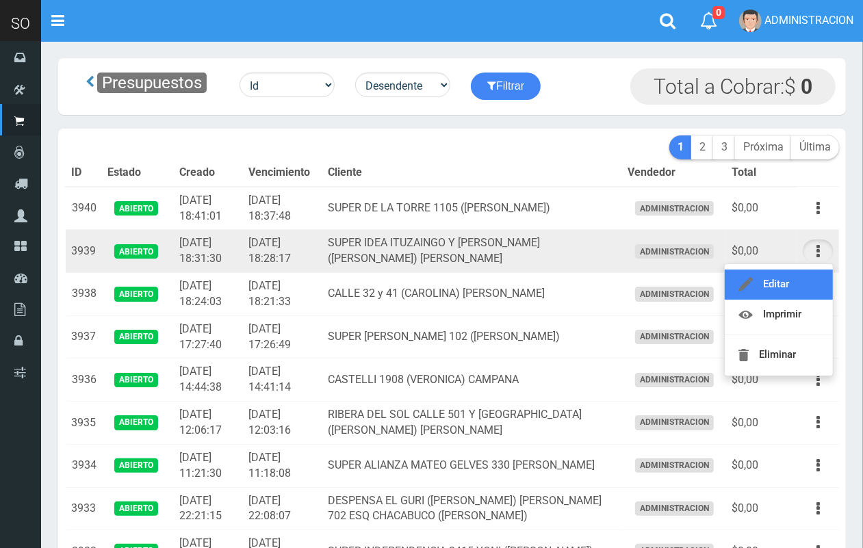
click at [784, 282] on link "Editar" at bounding box center [778, 285] width 108 height 30
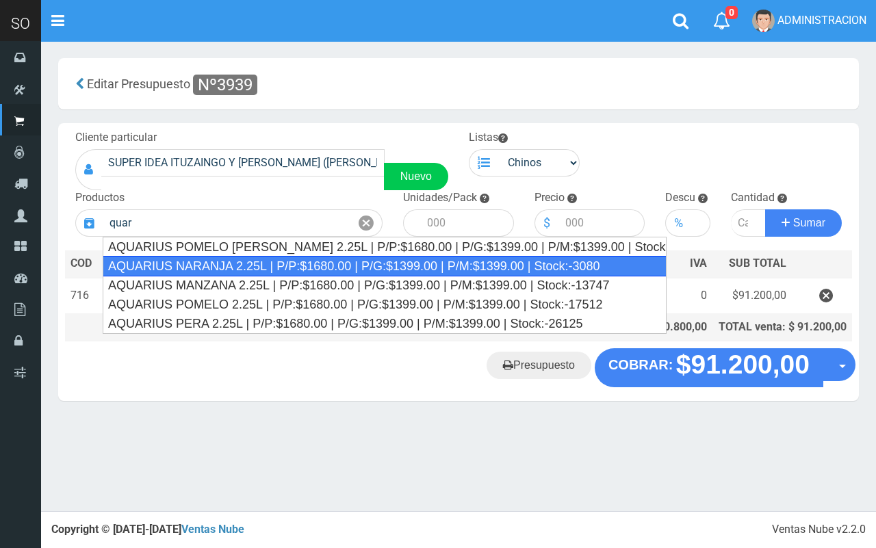
click at [253, 260] on div "AQUARIUS NARANJA 2.25L | P/P:$1680.00 | P/G:$1399.00 | P/M:$1399.00 | Stock:-30…" at bounding box center [385, 266] width 564 height 21
type input "AQUARIUS NARANJA 2.25L | P/P:$1680.00 | P/G:$1399.00 | P/M:$1399.00 | Stock:-30…"
type input "6"
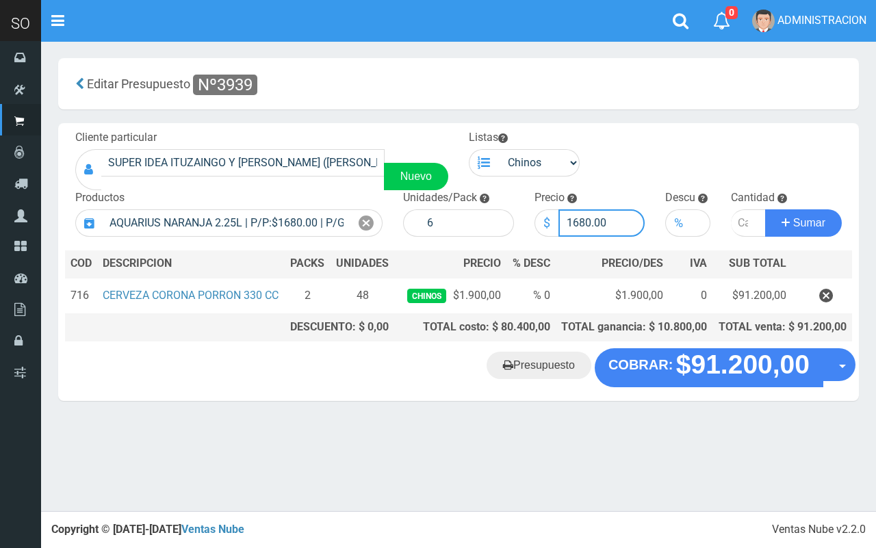
click at [585, 219] on input "1680.00" at bounding box center [601, 222] width 87 height 27
type input "1670.00"
click at [739, 222] on input "number" at bounding box center [748, 222] width 35 height 27
type input "3"
click at [765, 209] on button "Sumar" at bounding box center [803, 222] width 77 height 27
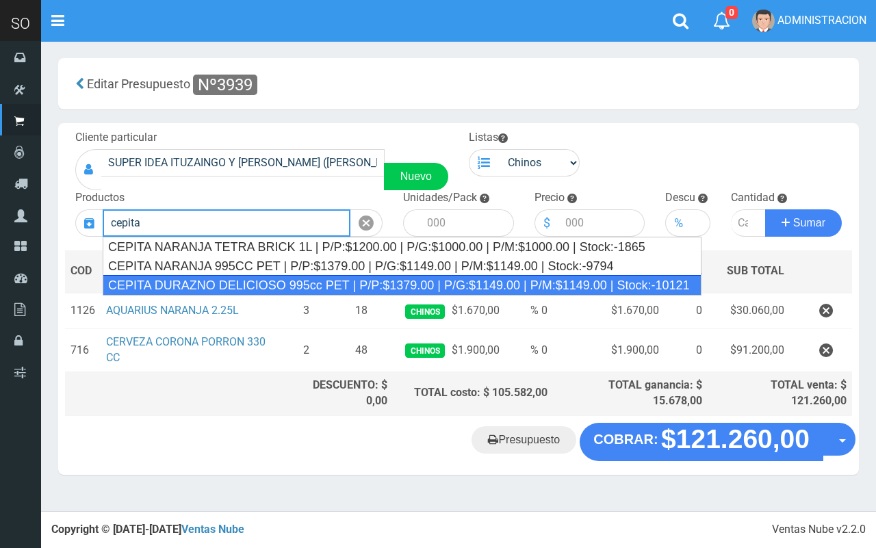
click at [299, 282] on div "CEPITA DURAZNO DELICIOSO 995cc PET | P/P:$1379.00 | P/G:$1149.00 | P/M:$1149.00…" at bounding box center [402, 285] width 599 height 21
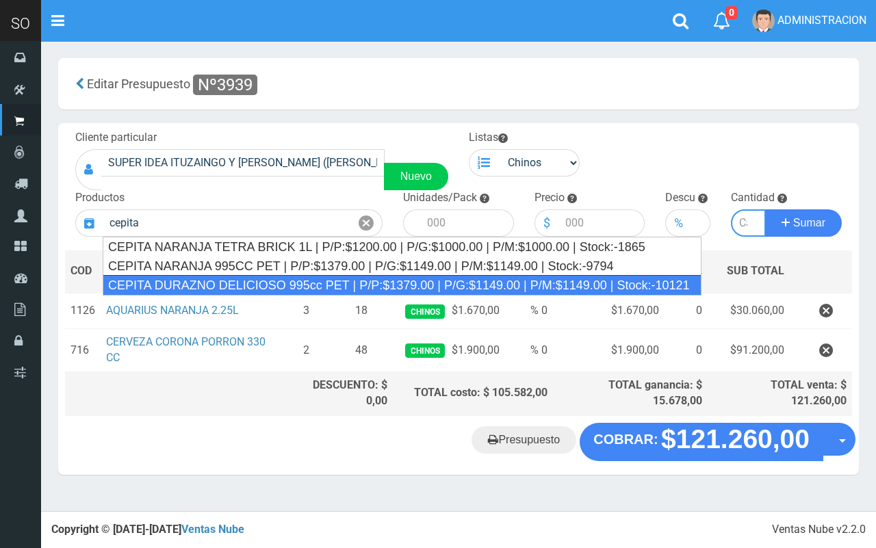
type input "CEPITA DURAZNO DELICIOSO 995cc PET | P/P:$1379.00 | P/G:$1149.00 | P/M:$1149.00…"
type input "6"
type input "1379.00"
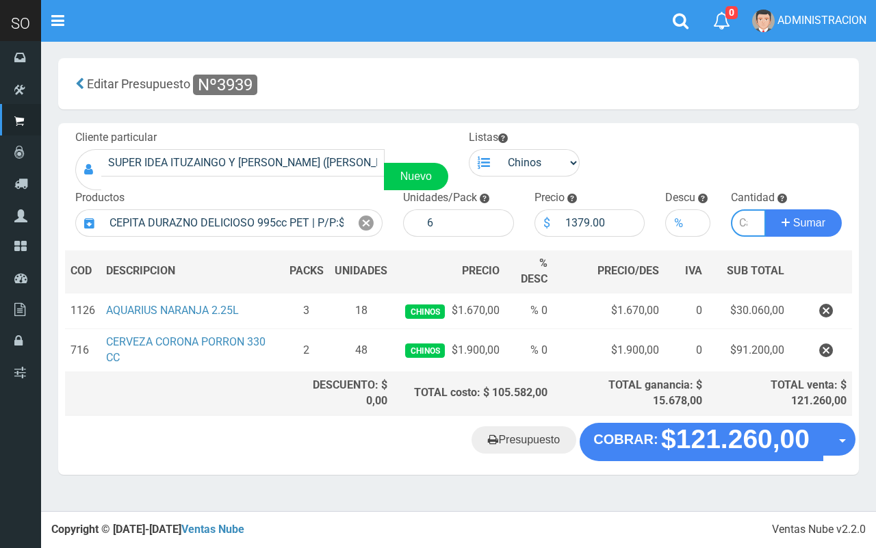
click at [734, 224] on input "number" at bounding box center [748, 222] width 35 height 27
type input "2"
click at [765, 209] on button "Sumar" at bounding box center [803, 222] width 77 height 27
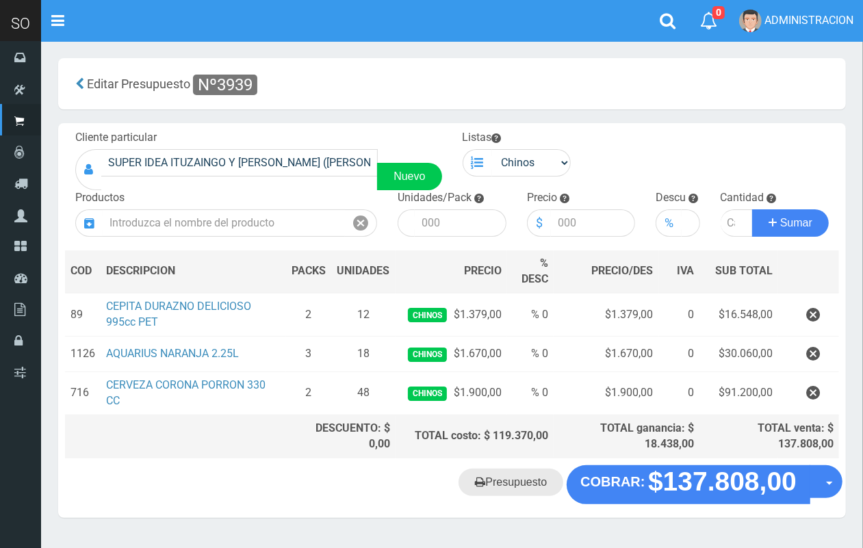
click at [538, 480] on link "Presupuesto" at bounding box center [510, 482] width 105 height 27
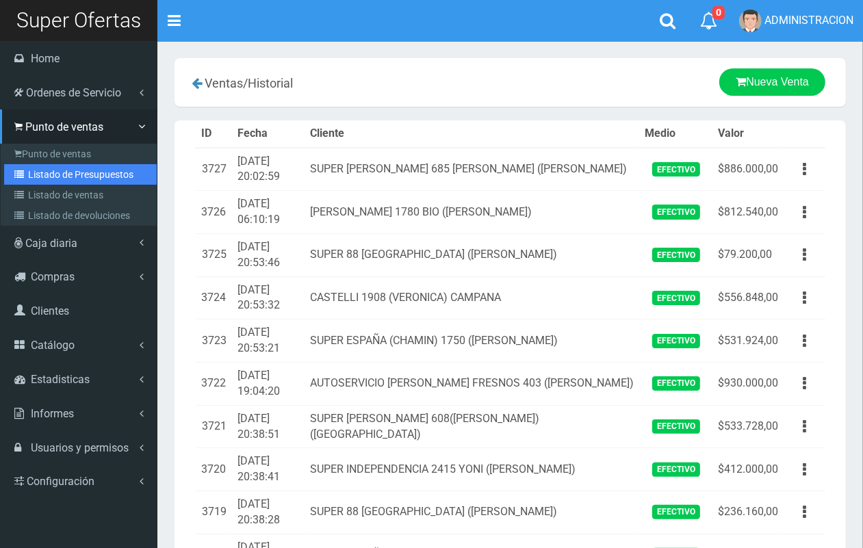
click at [31, 173] on link "Listado de Presupuestos" at bounding box center [80, 174] width 153 height 21
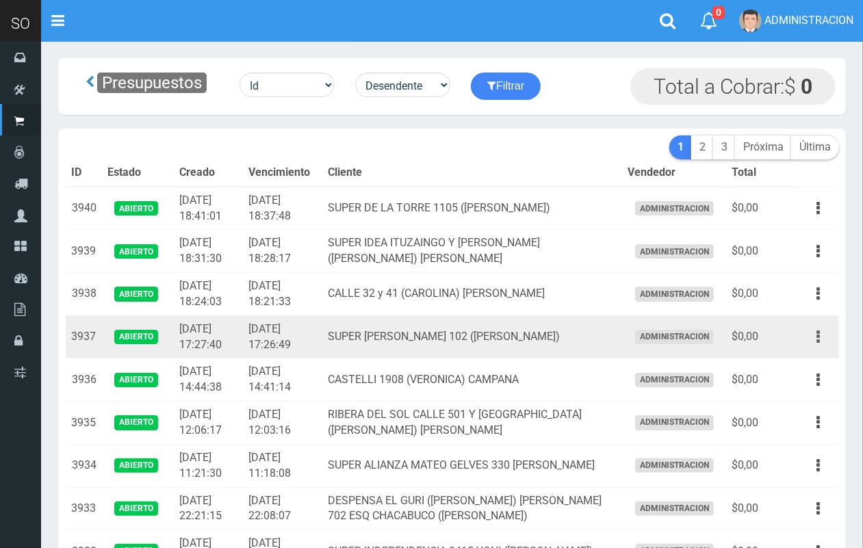
click at [813, 336] on button "button" at bounding box center [817, 337] width 31 height 24
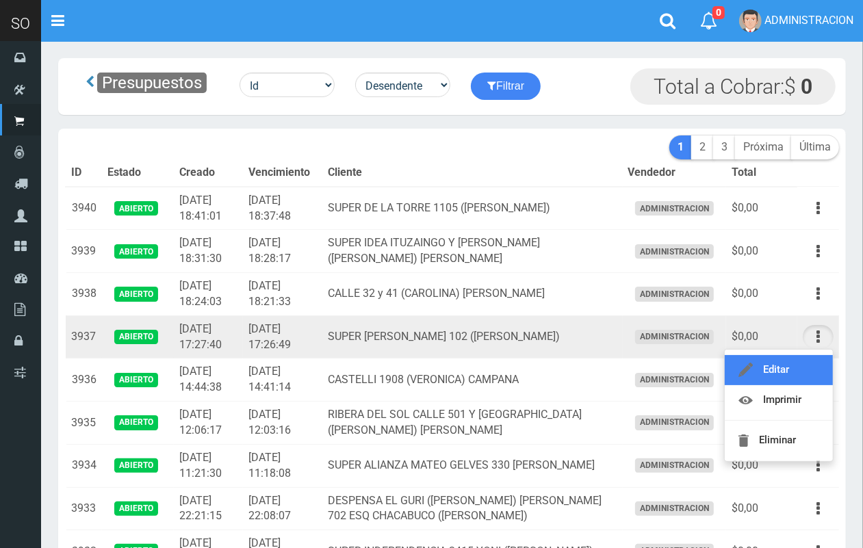
click at [796, 366] on link "Editar" at bounding box center [778, 370] width 108 height 30
